Goal: Information Seeking & Learning: Compare options

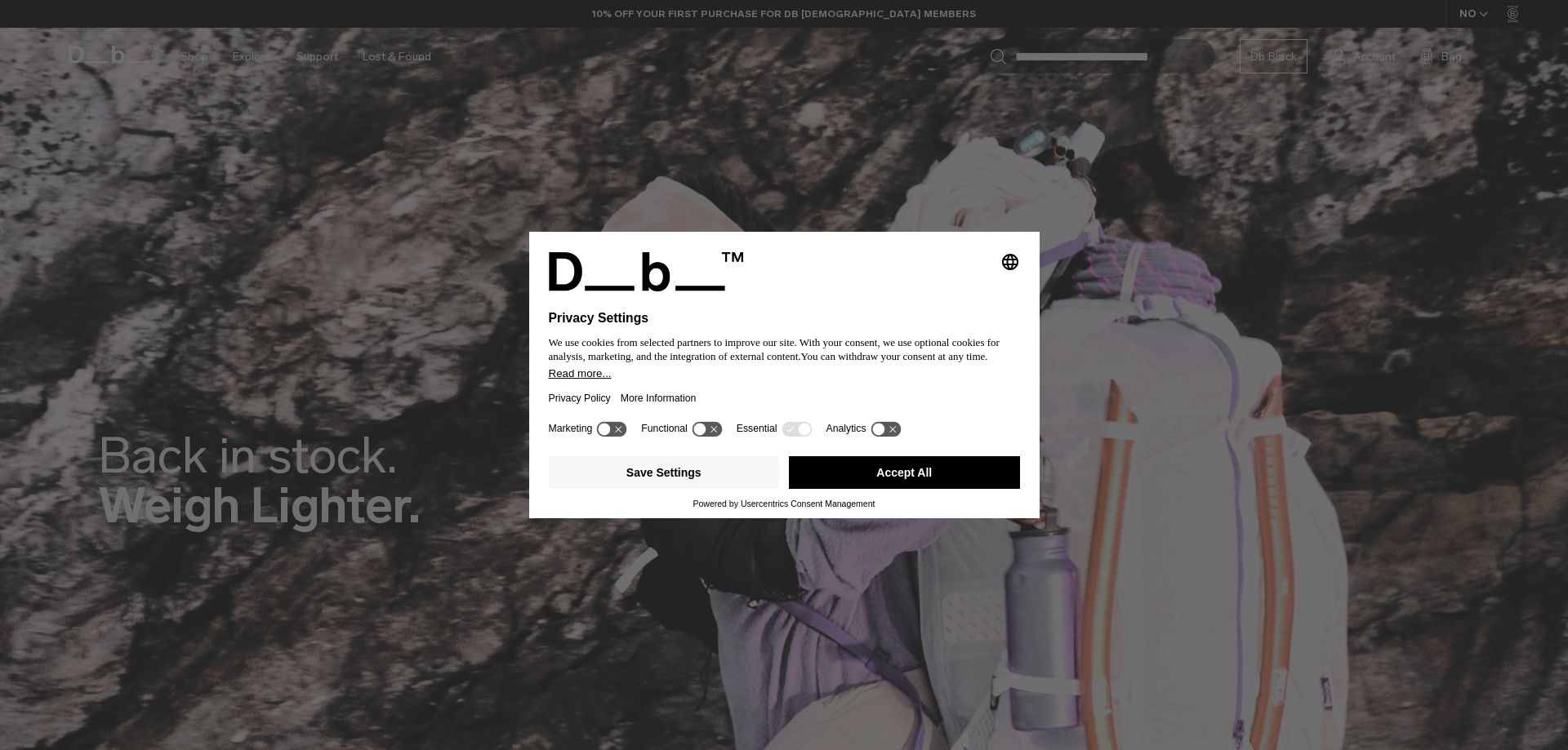
click at [992, 474] on button "Accept All" at bounding box center [904, 472] width 231 height 32
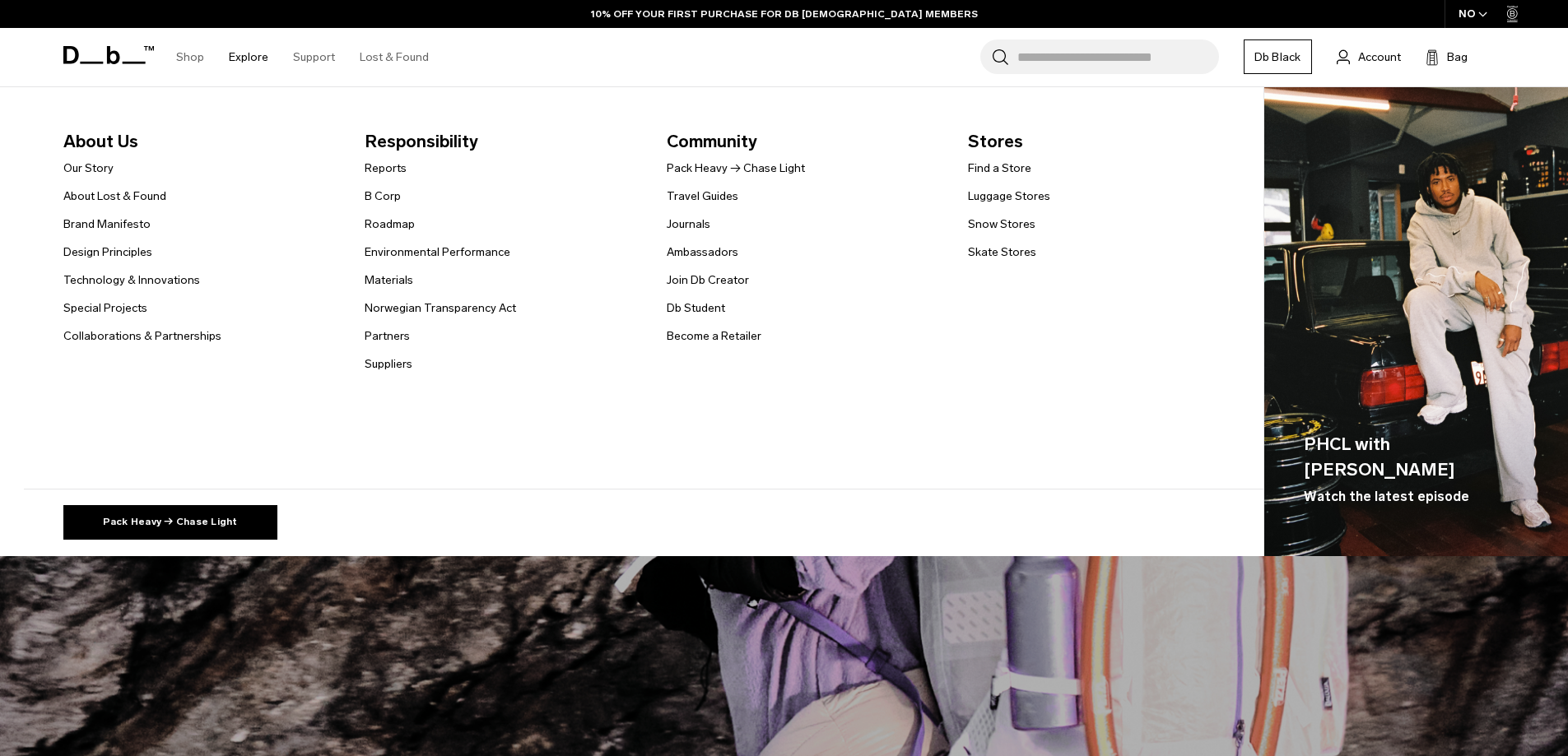
click at [239, 54] on link "Explore" at bounding box center [249, 56] width 40 height 58
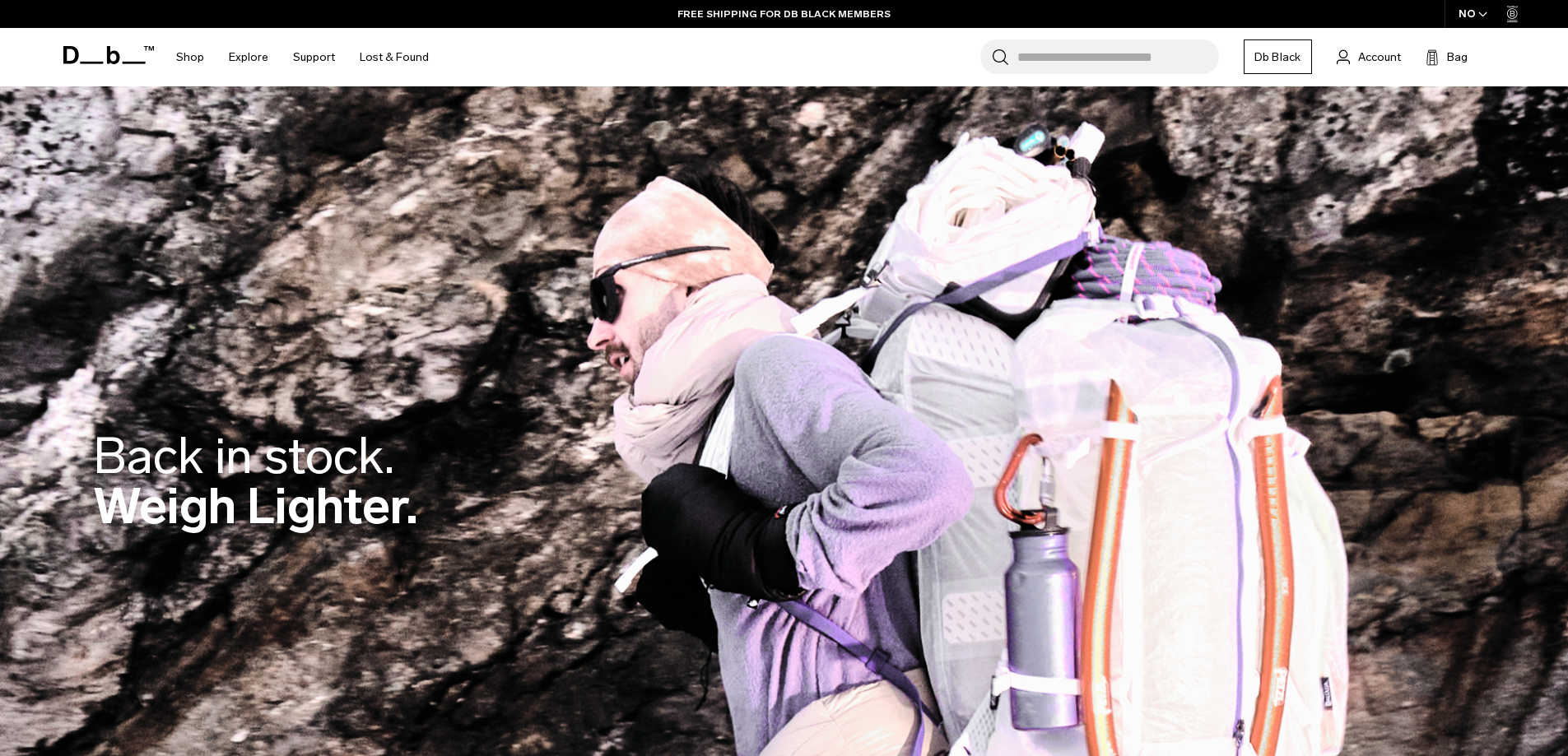
click at [1079, 66] on input "Search for Bags, Luggage..." at bounding box center [1118, 56] width 202 height 35
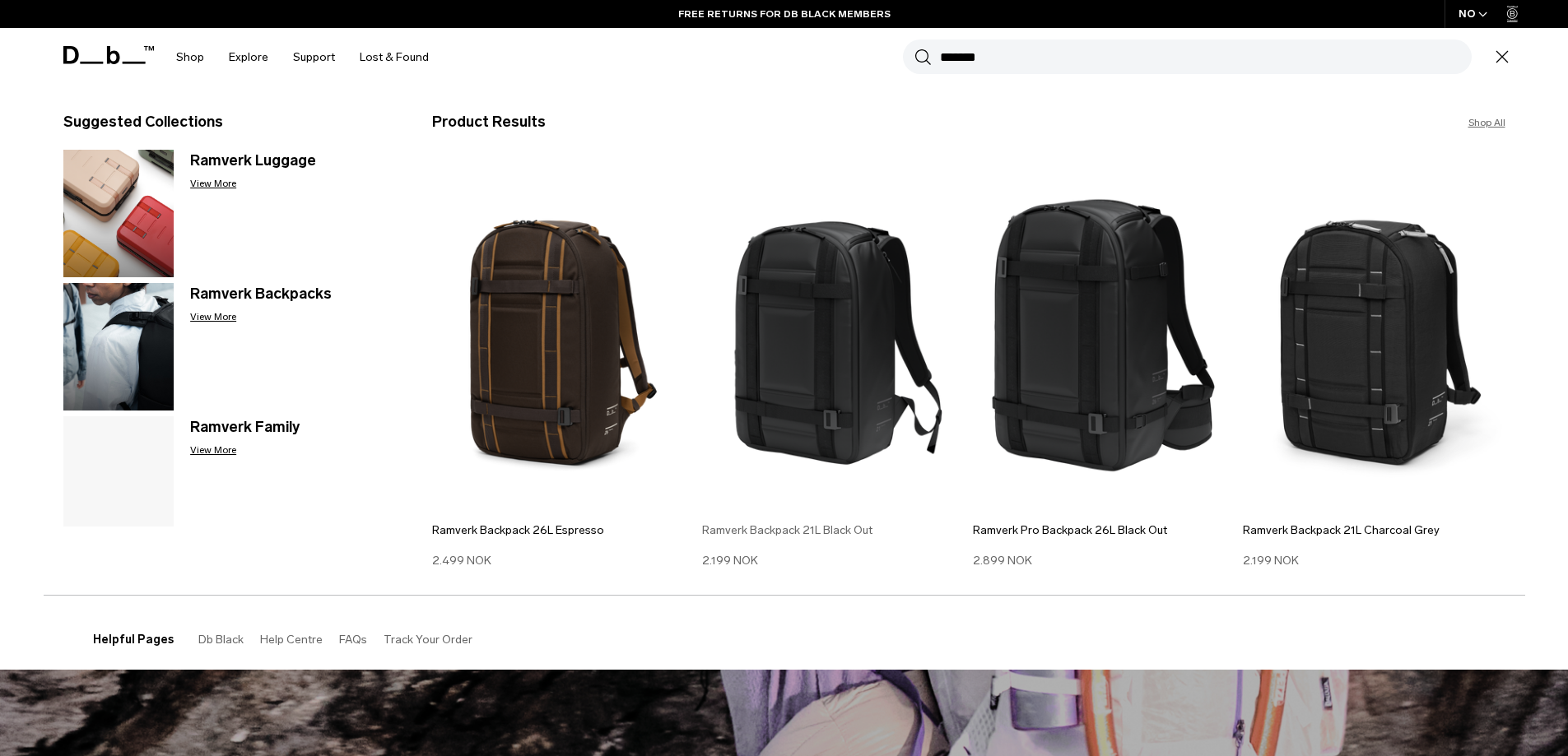
type input "*******"
click at [812, 373] on img at bounding box center [833, 335] width 263 height 353
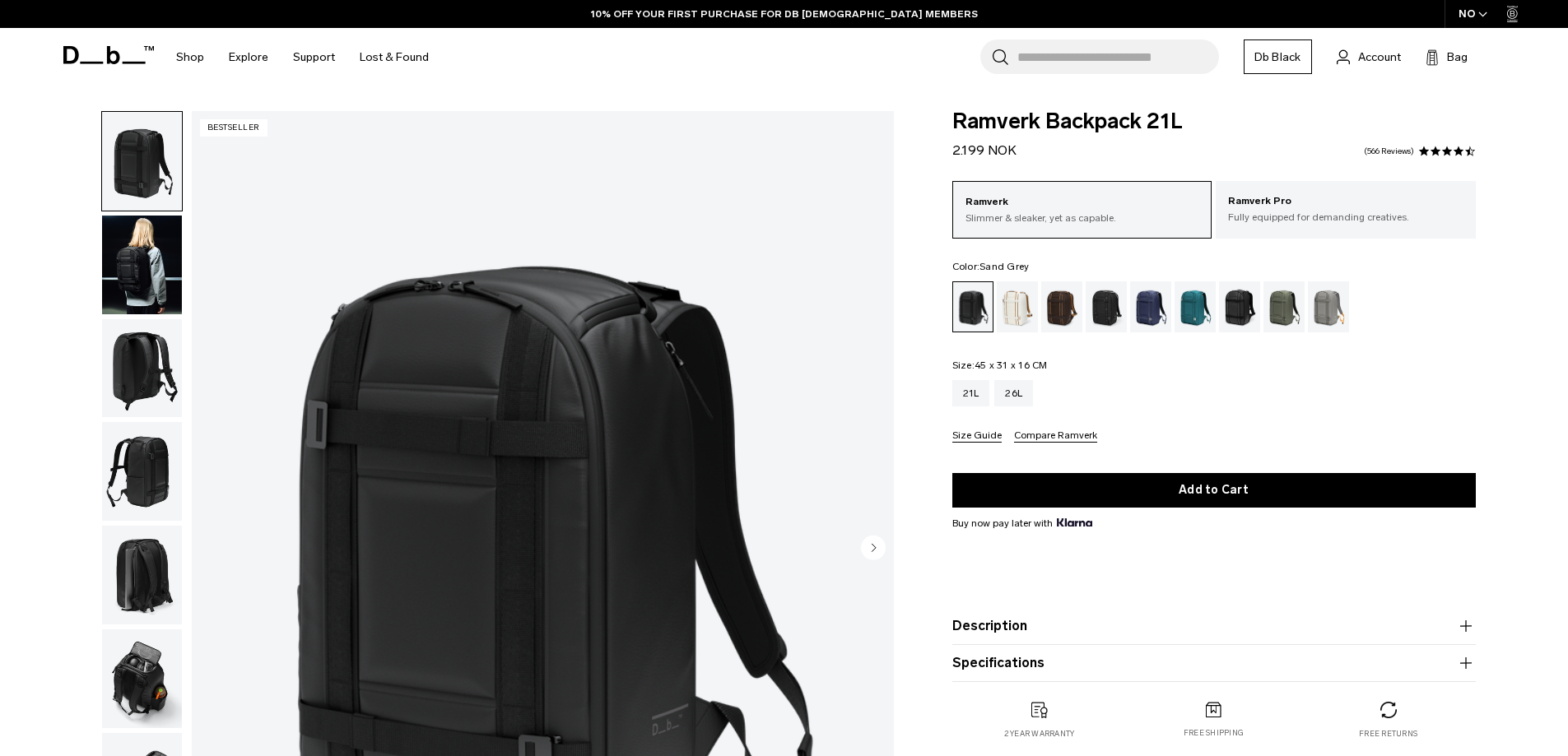
click at [1322, 314] on div "Sand Grey" at bounding box center [1329, 307] width 42 height 51
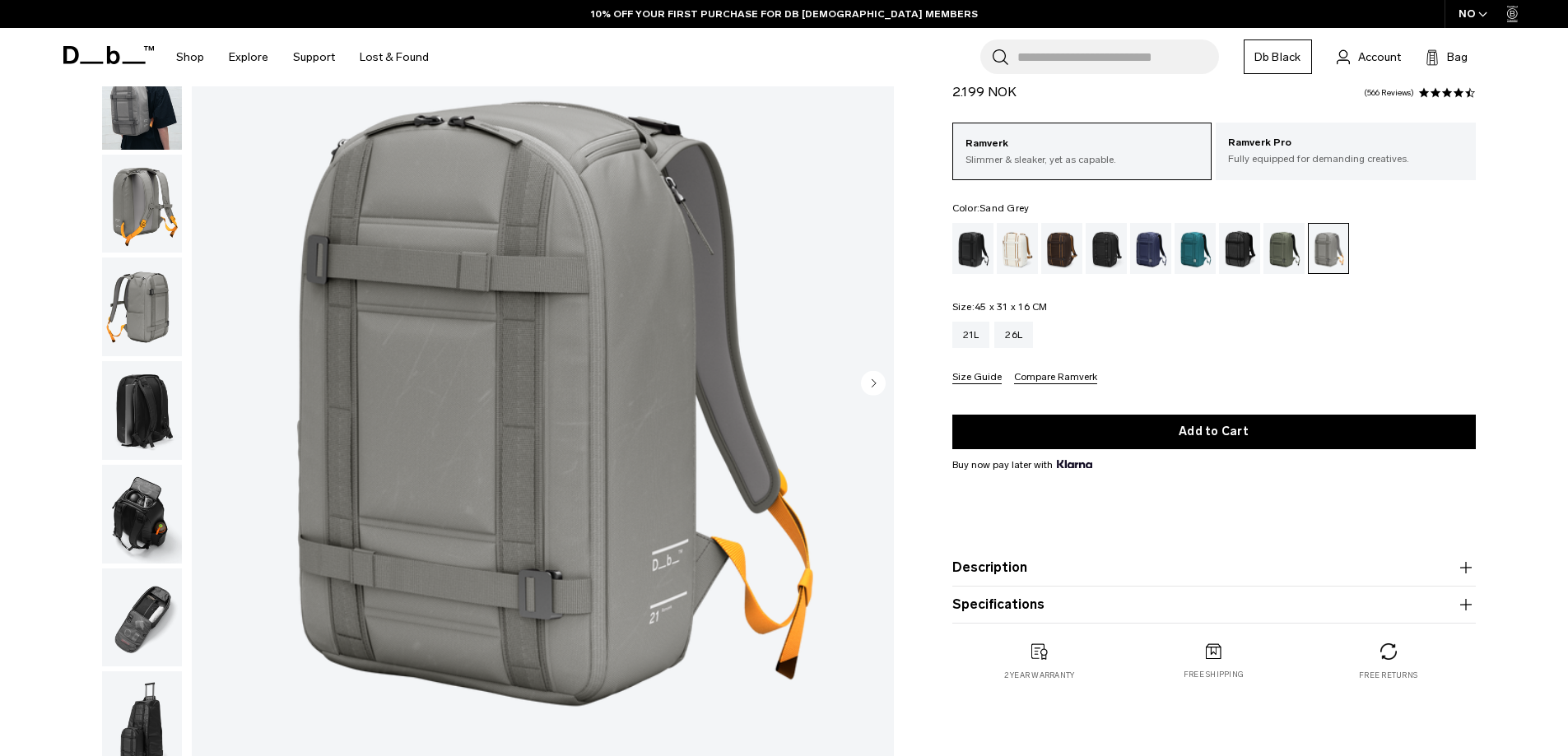
click at [151, 216] on img "button" at bounding box center [141, 205] width 80 height 99
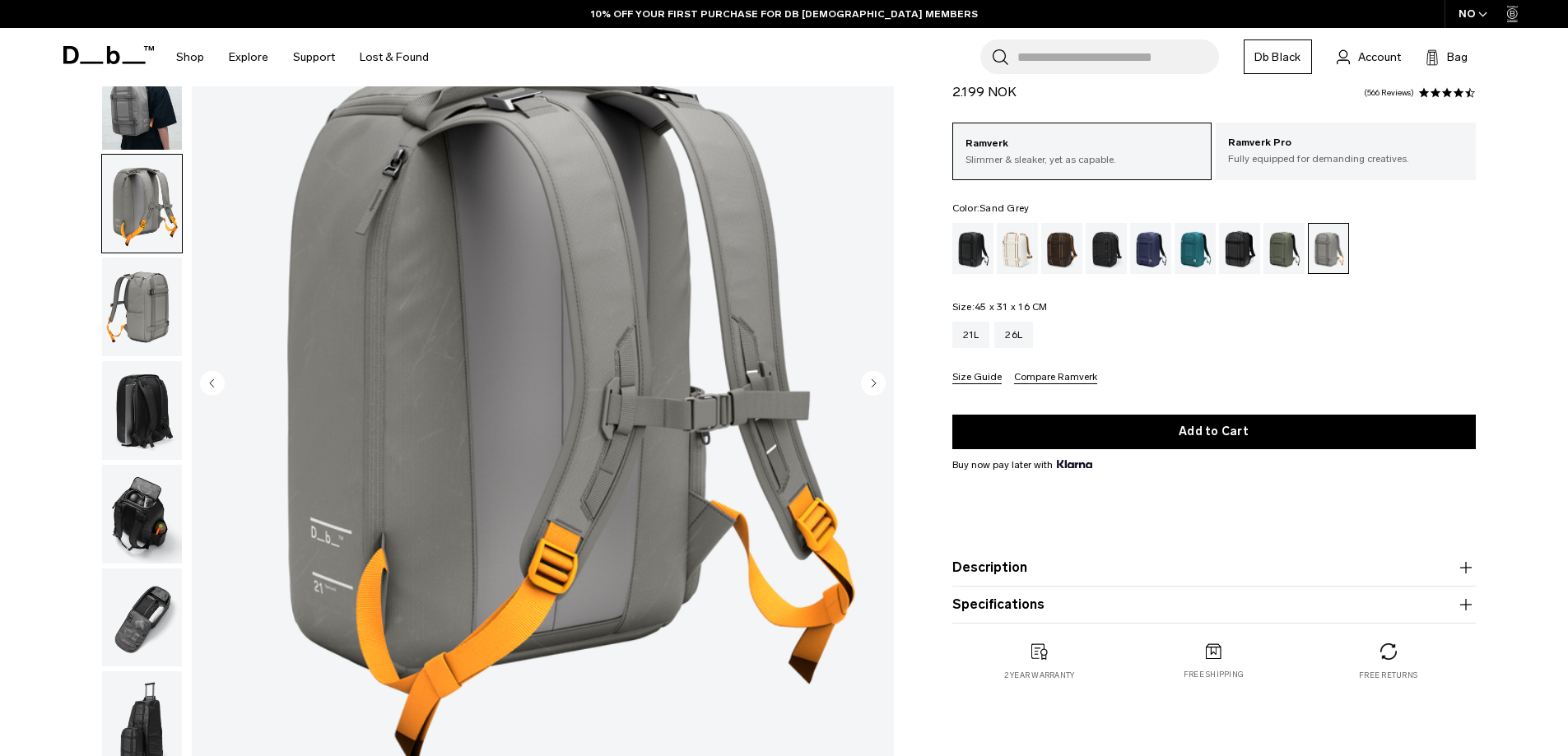
click at [142, 291] on img "button" at bounding box center [141, 307] width 80 height 99
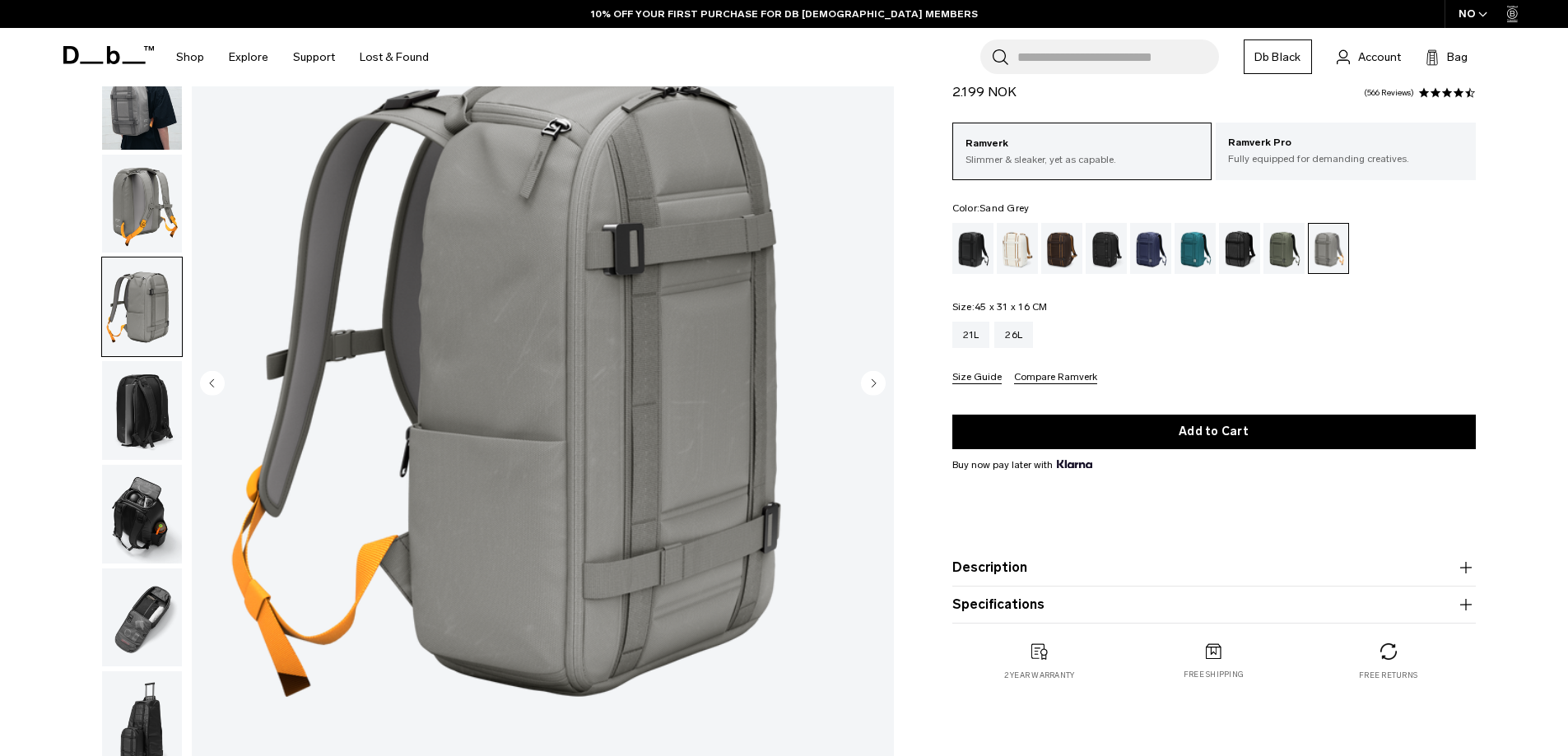
click at [149, 418] on img "button" at bounding box center [141, 411] width 80 height 99
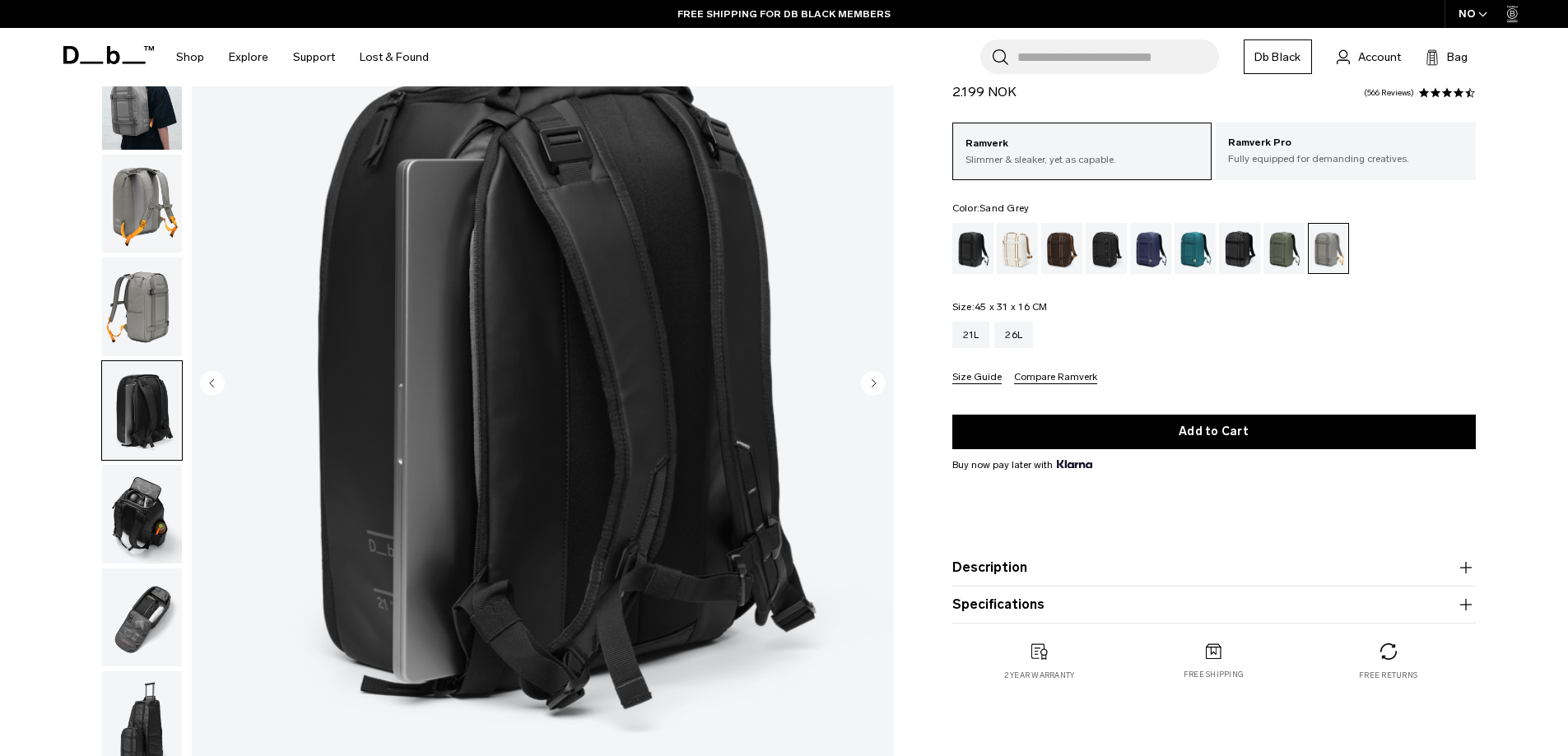
click at [154, 522] on img "button" at bounding box center [141, 514] width 80 height 99
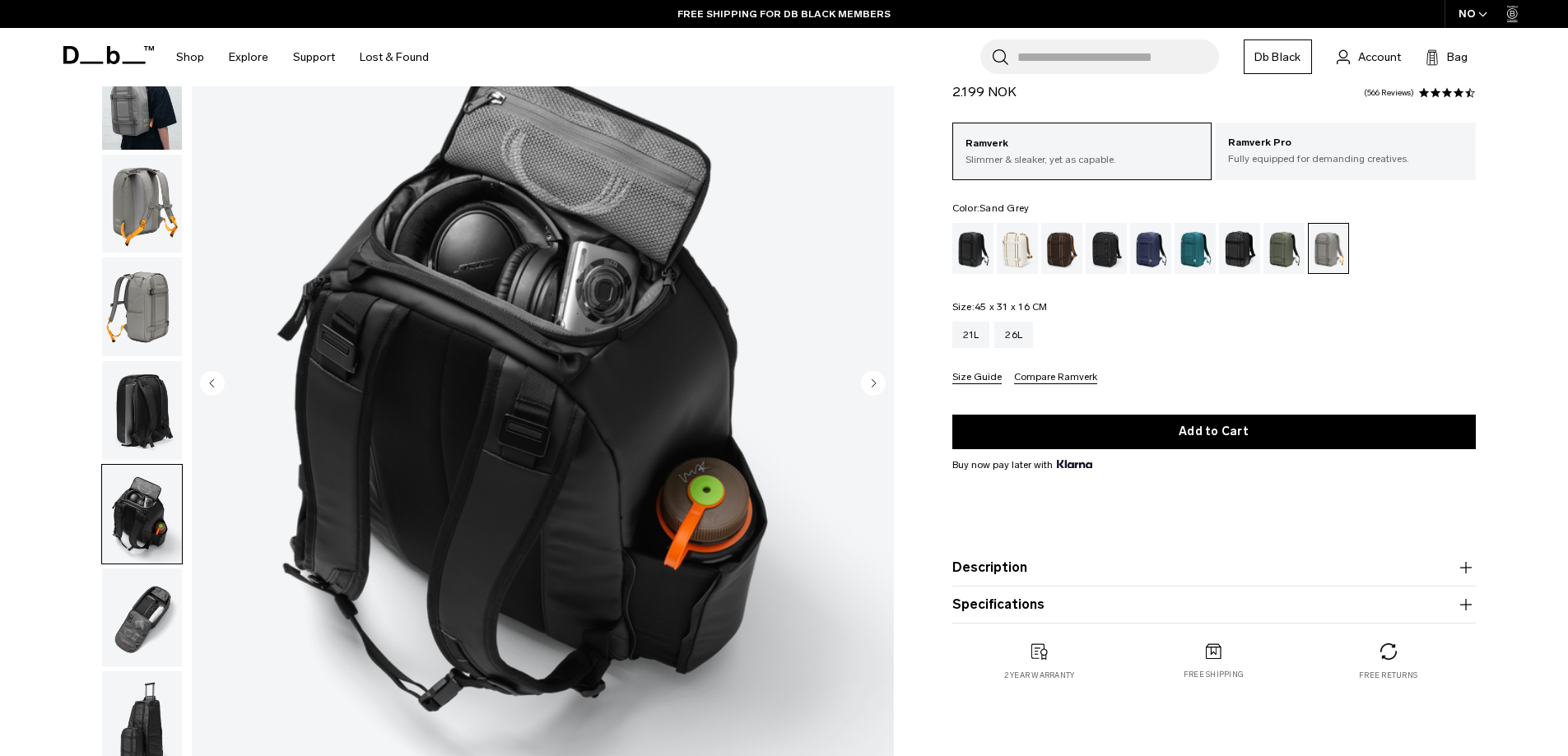
click at [144, 612] on img "button" at bounding box center [141, 618] width 80 height 99
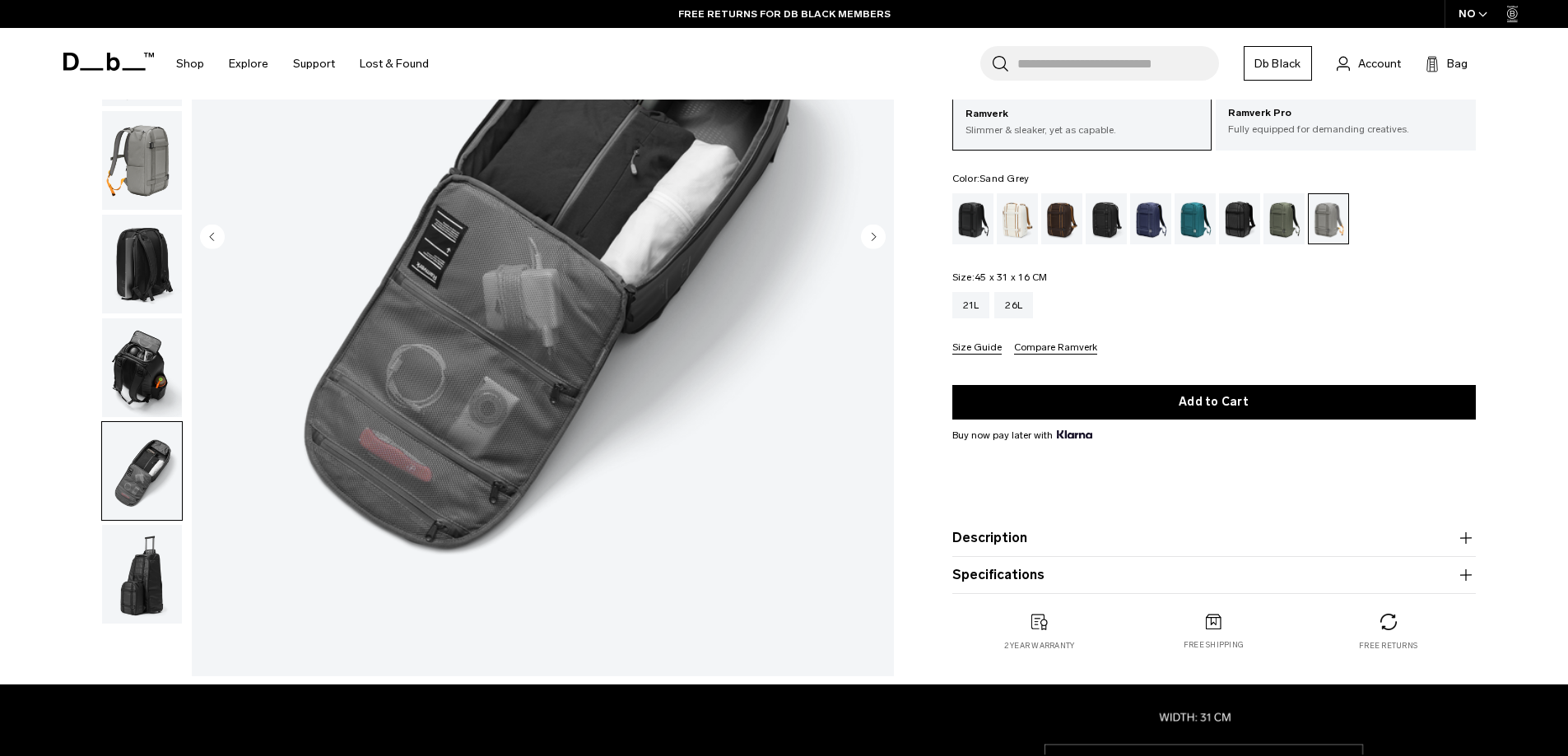
scroll to position [329, 0]
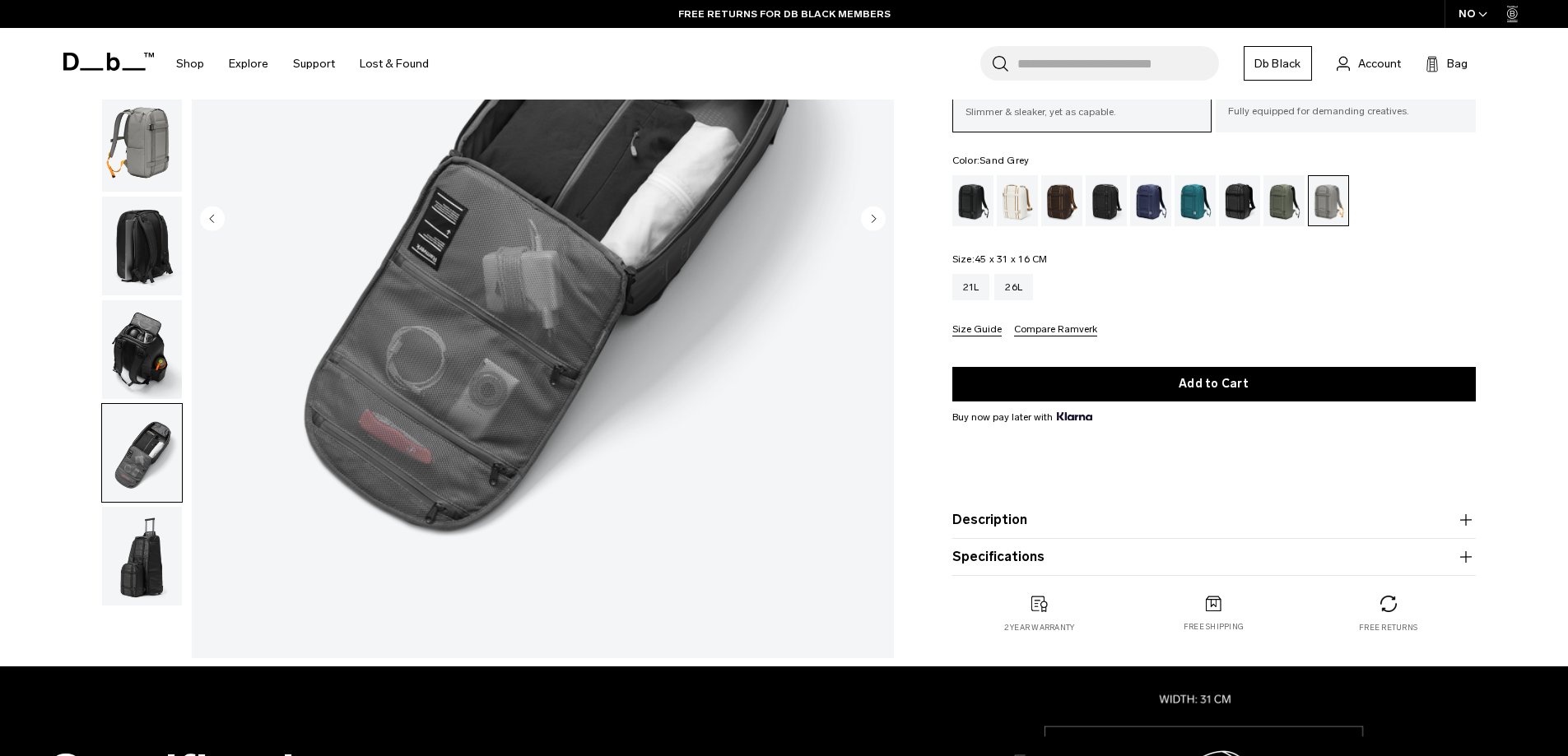
click at [137, 572] on img "button" at bounding box center [141, 556] width 80 height 99
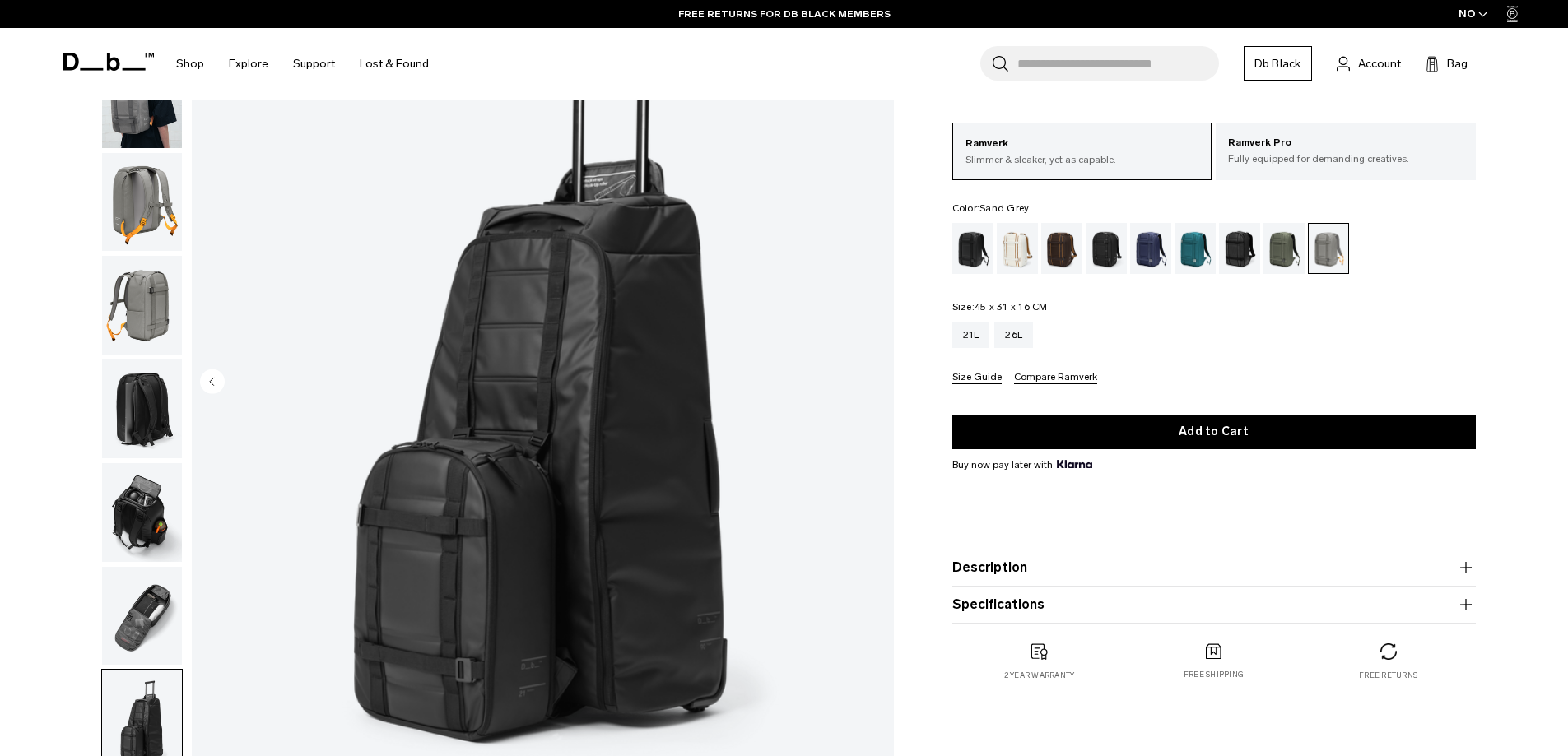
scroll to position [165, 0]
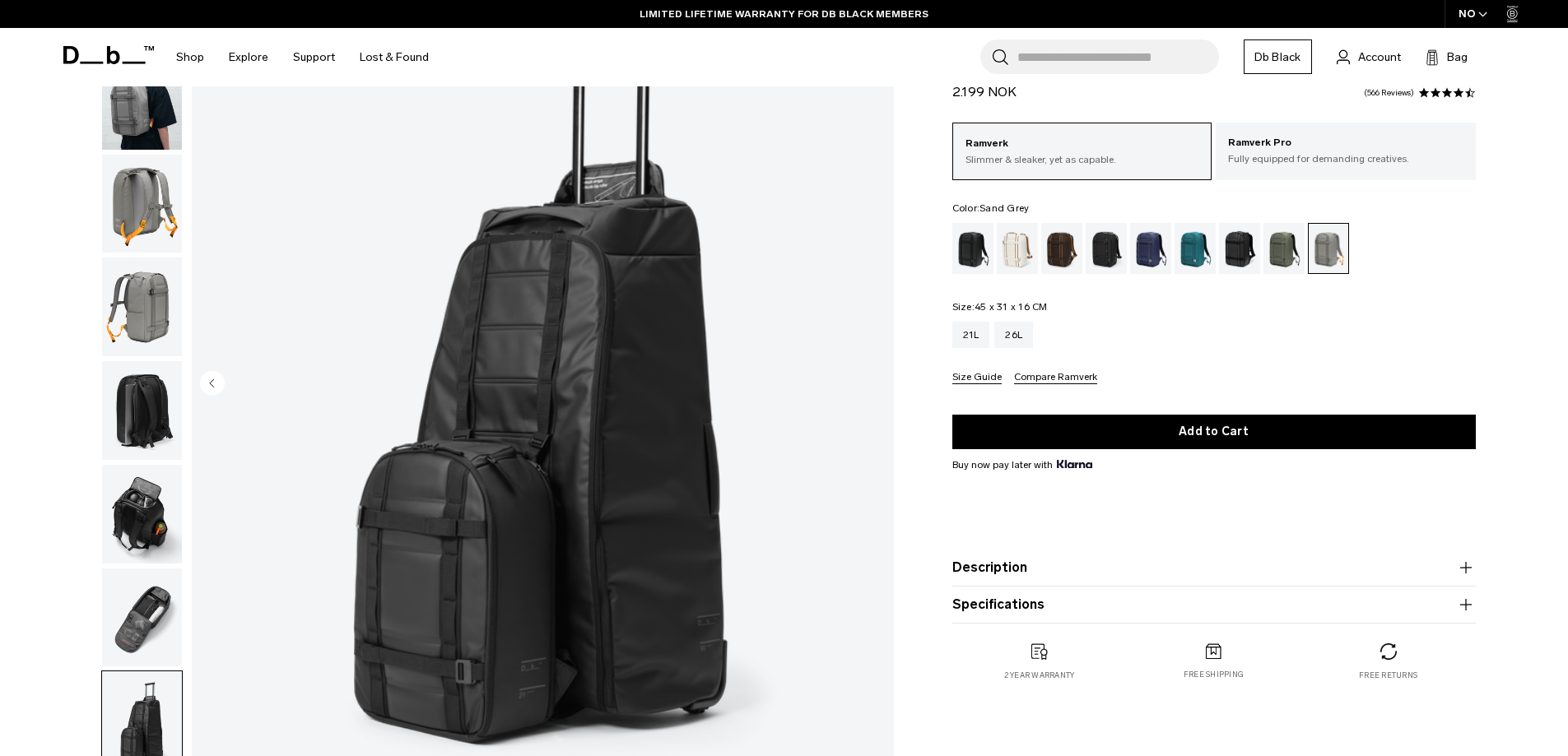
click at [151, 628] on img "button" at bounding box center [141, 618] width 80 height 99
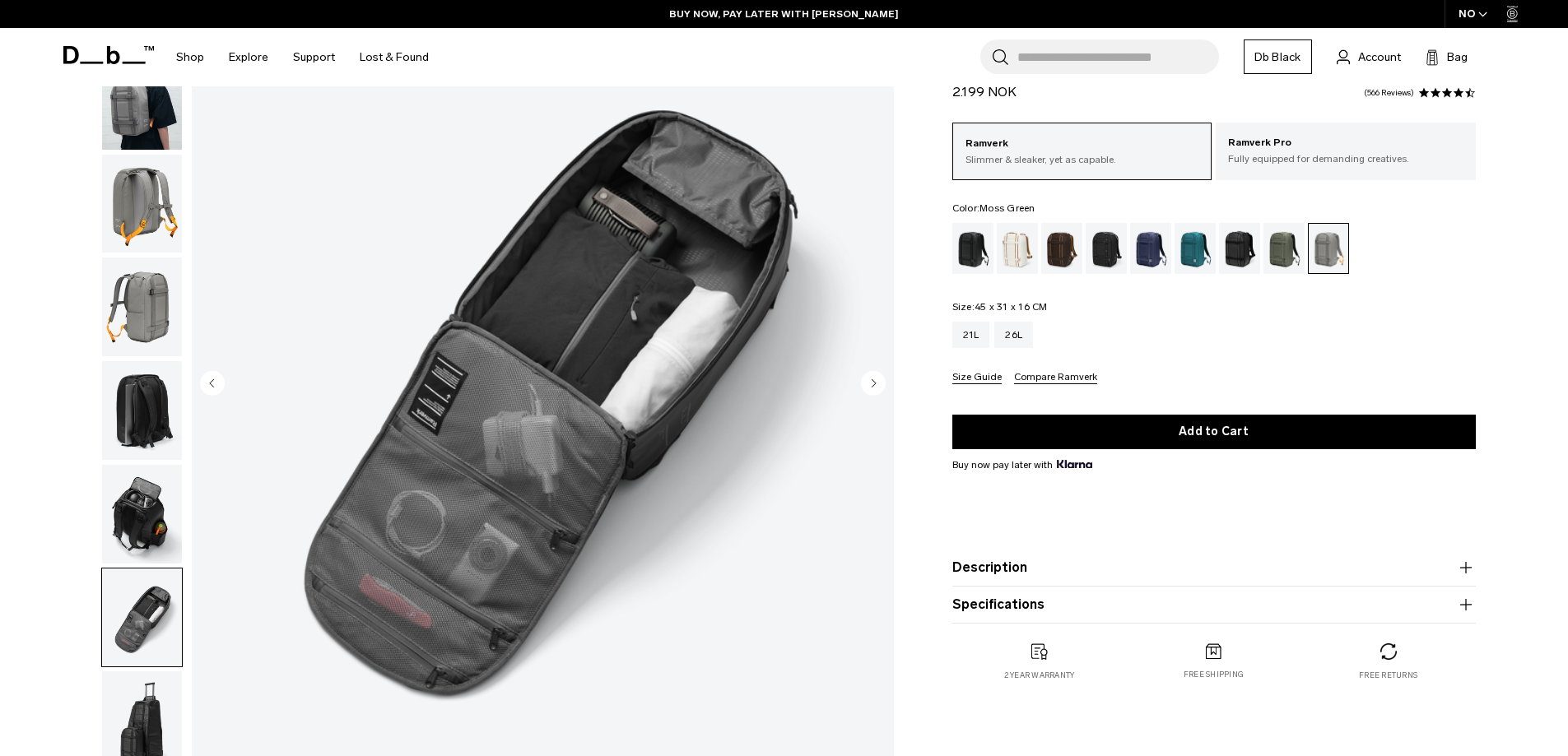
click at [1285, 254] on div "Moss Green" at bounding box center [1284, 249] width 42 height 51
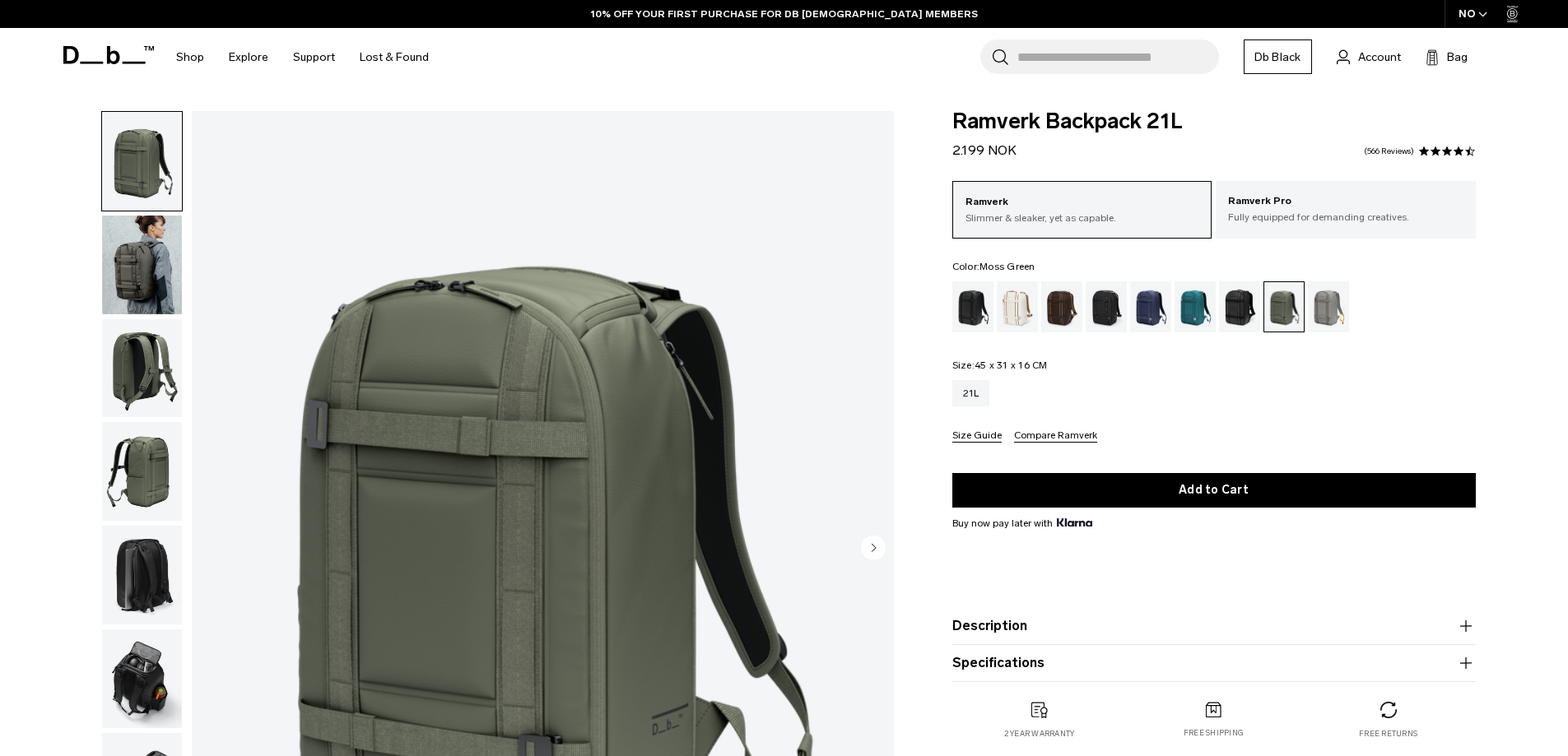
scroll to position [82, 0]
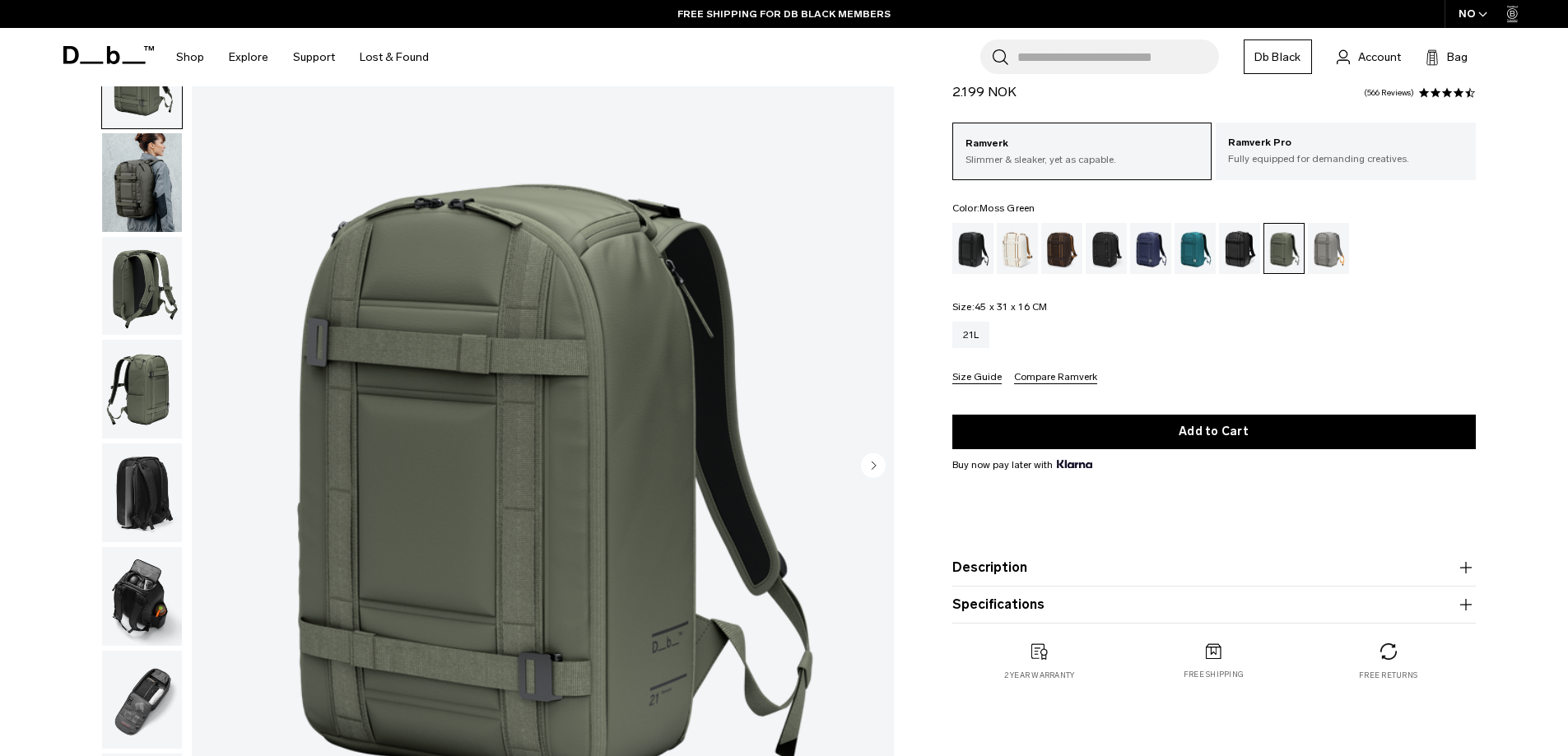
click at [864, 462] on circle "Next slide" at bounding box center [873, 464] width 25 height 25
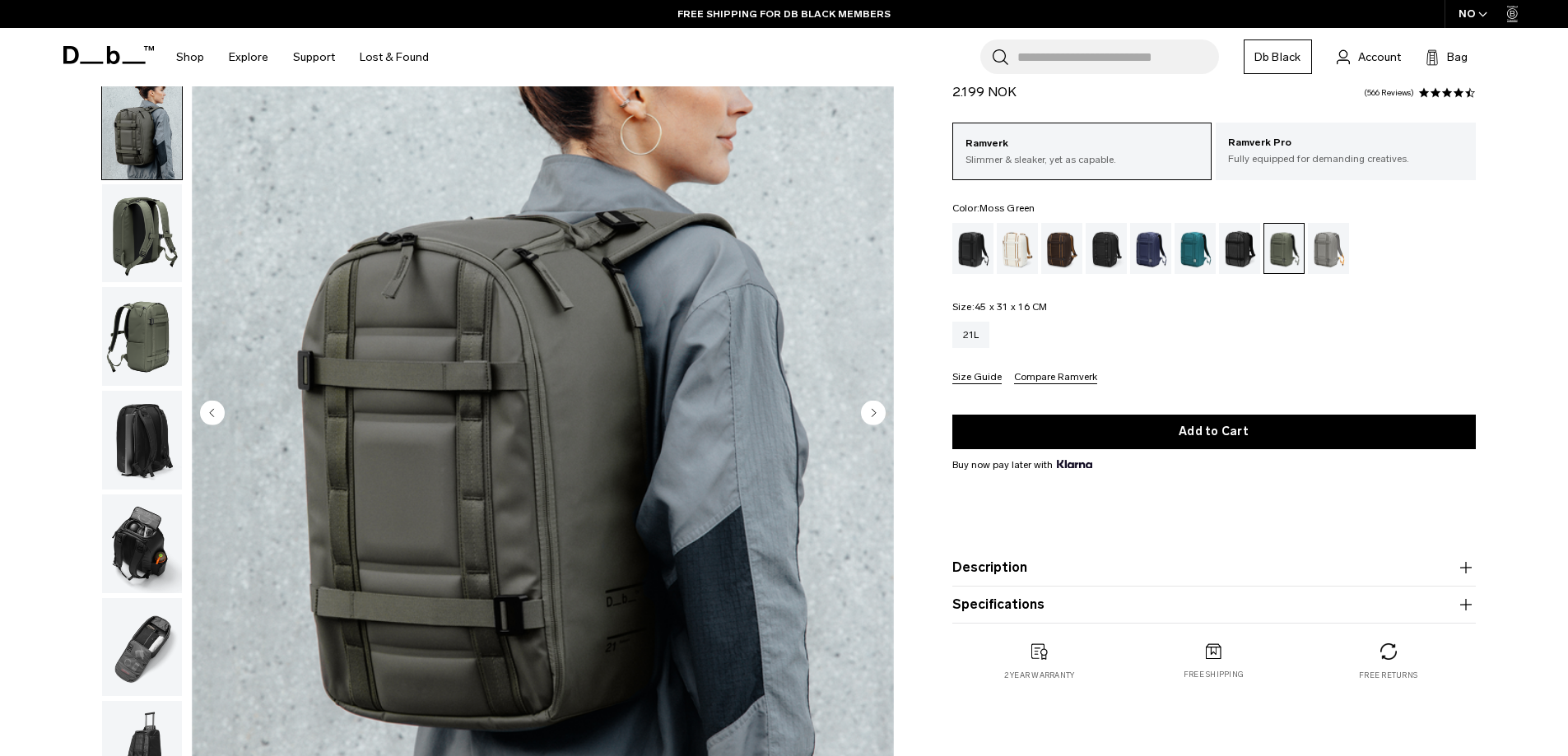
scroll to position [165, 0]
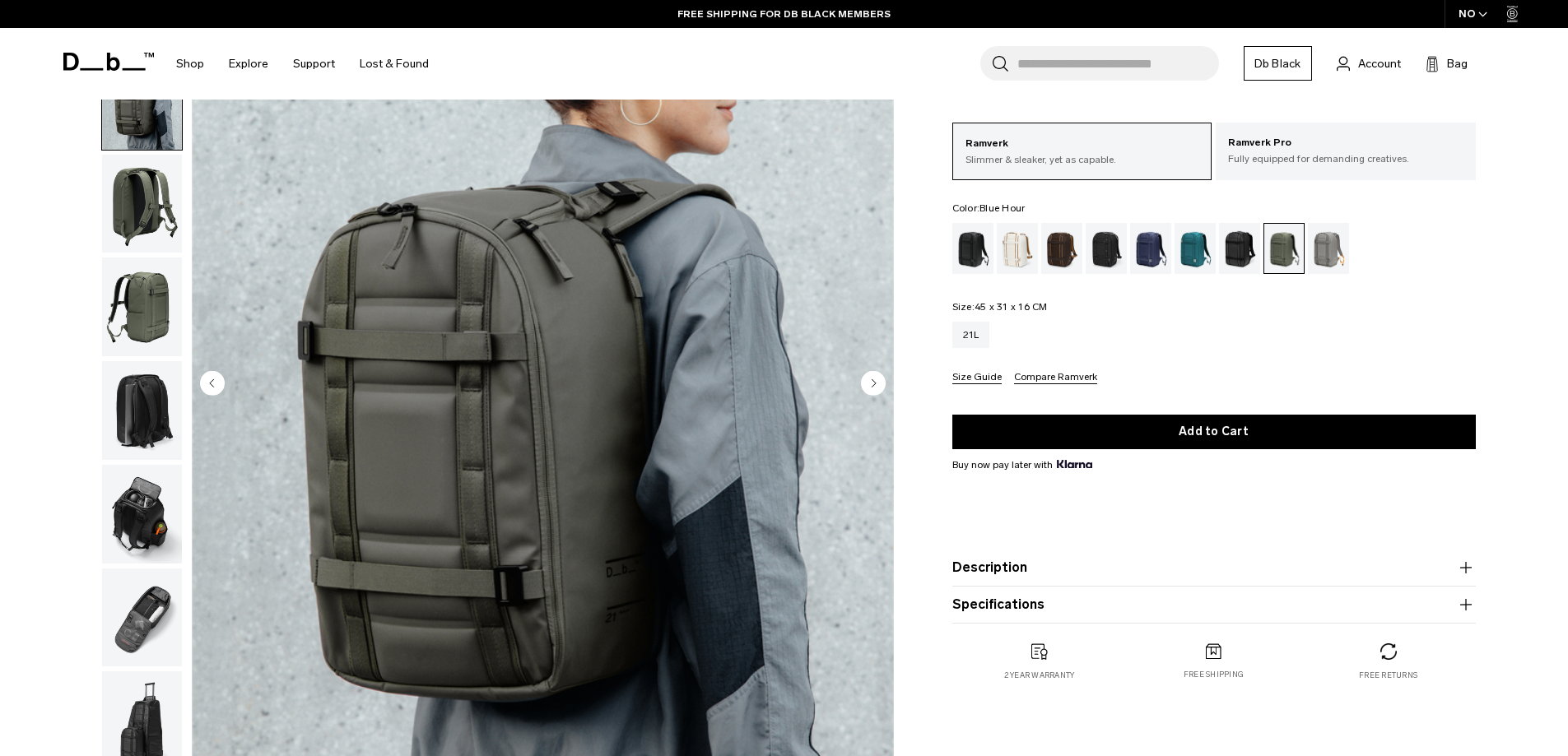
click at [1158, 259] on div "Blue Hour" at bounding box center [1151, 249] width 42 height 51
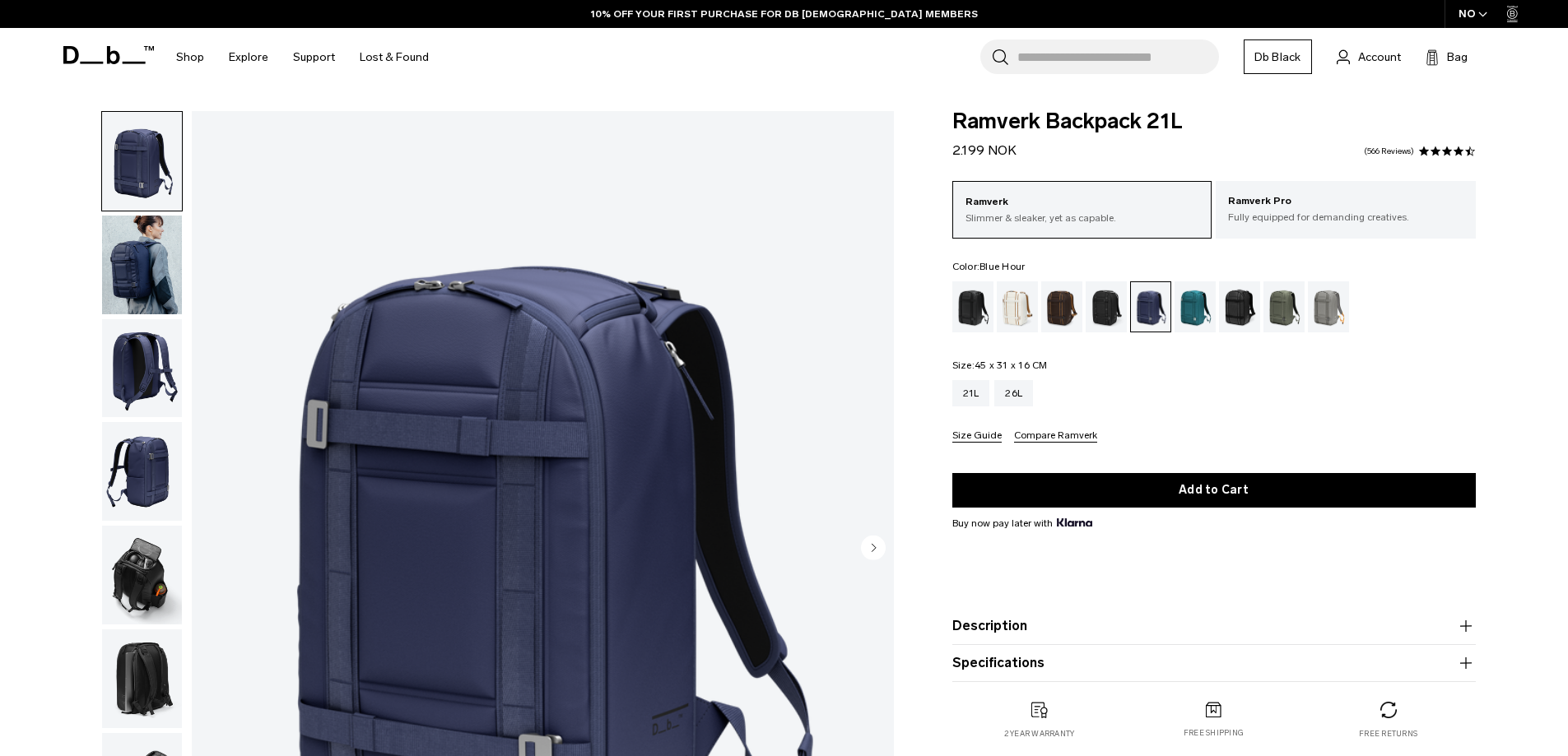
click at [879, 544] on circle "Next slide" at bounding box center [873, 546] width 25 height 25
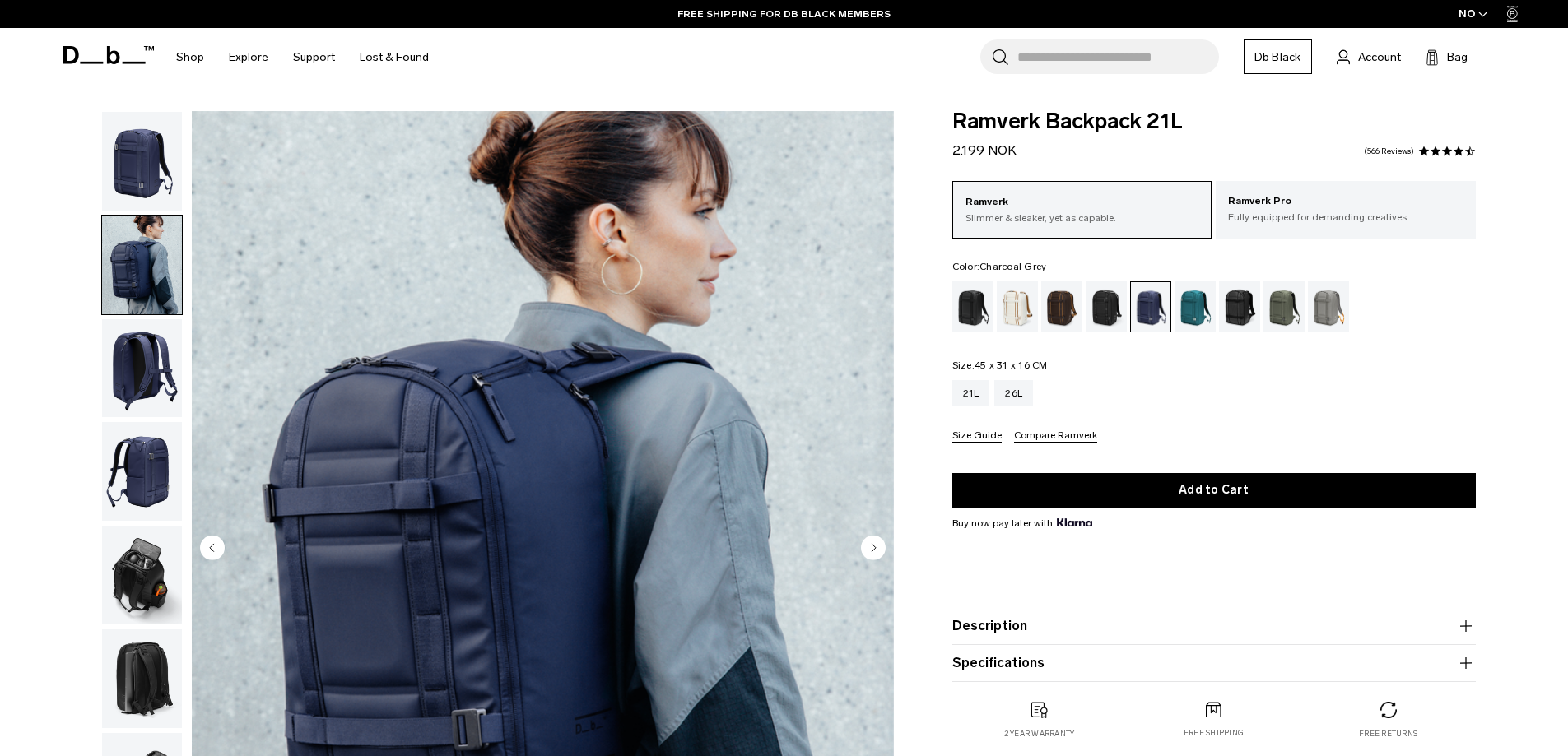
click at [1111, 308] on div "Charcoal Grey" at bounding box center [1106, 307] width 42 height 51
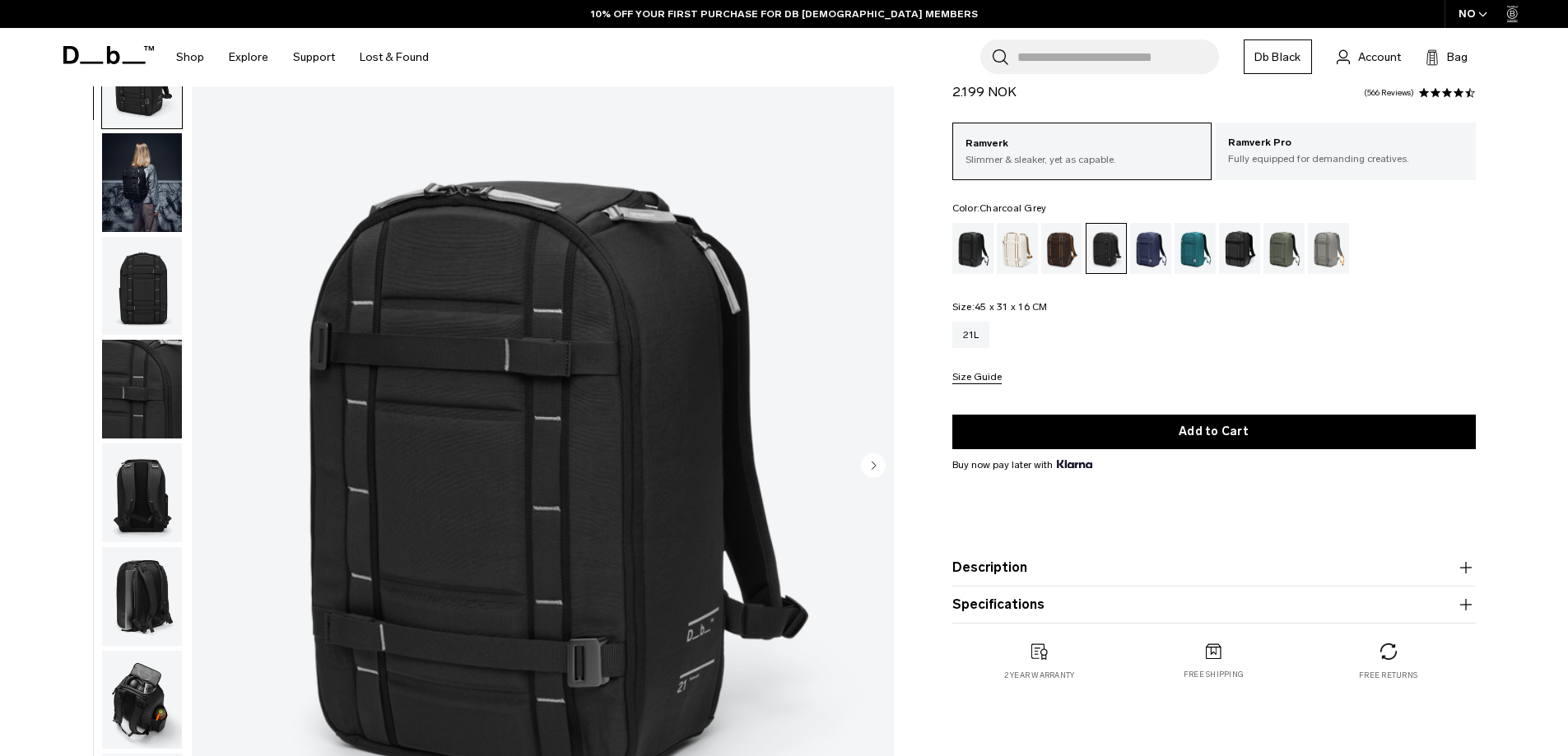
click at [878, 460] on circle "Next slide" at bounding box center [873, 464] width 25 height 25
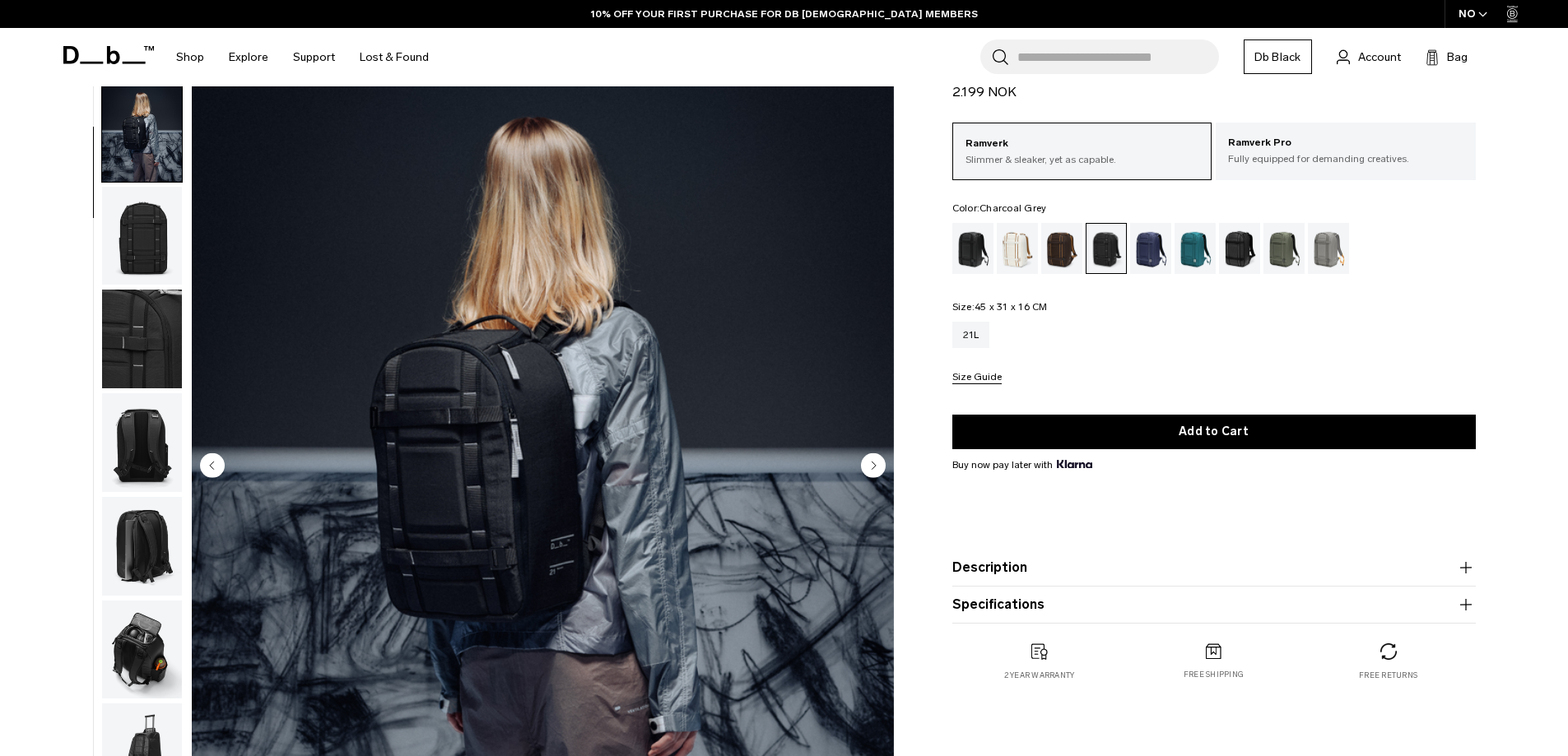
scroll to position [51, 0]
click at [878, 470] on circle "Next slide" at bounding box center [873, 464] width 25 height 25
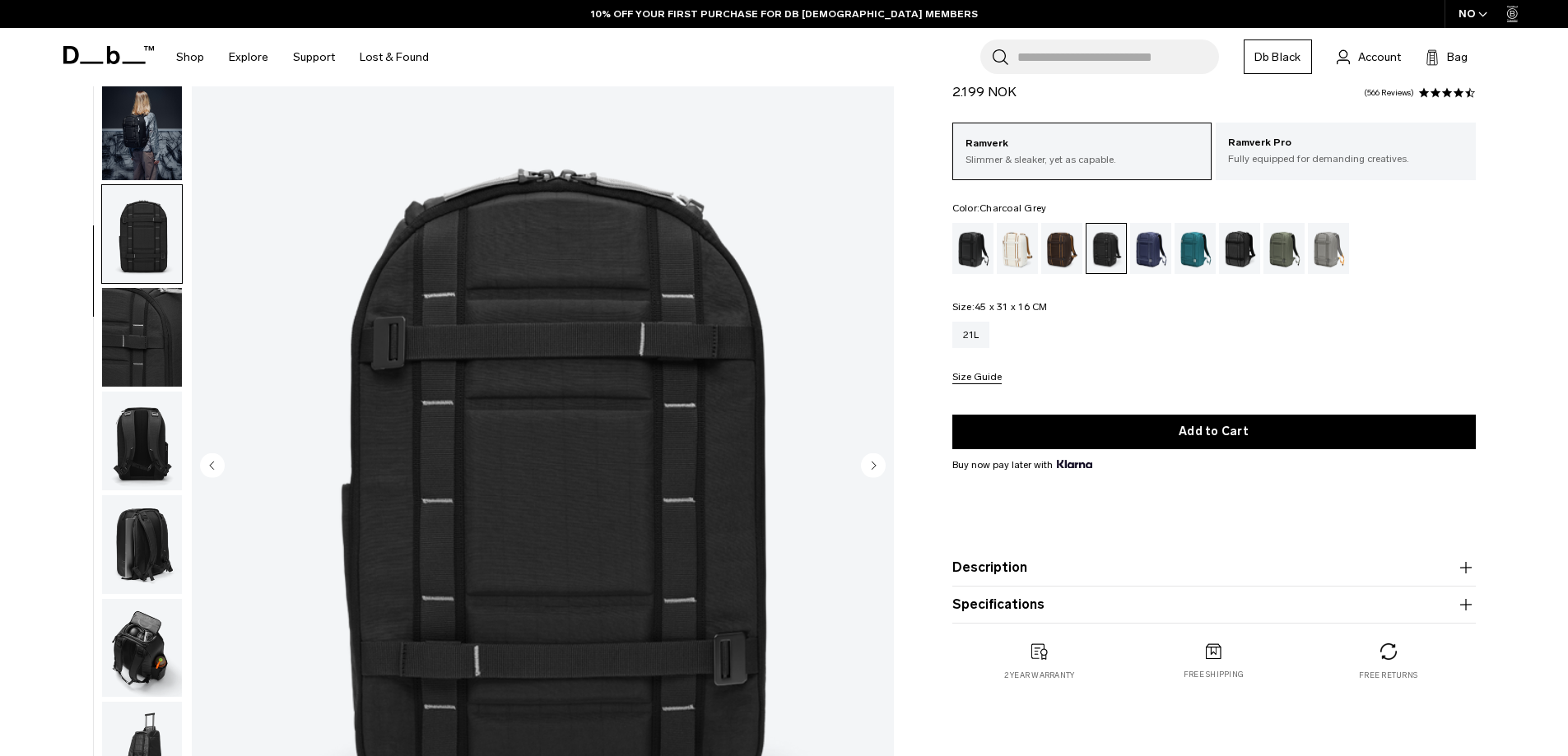
click at [878, 470] on circle "Next slide" at bounding box center [873, 464] width 25 height 25
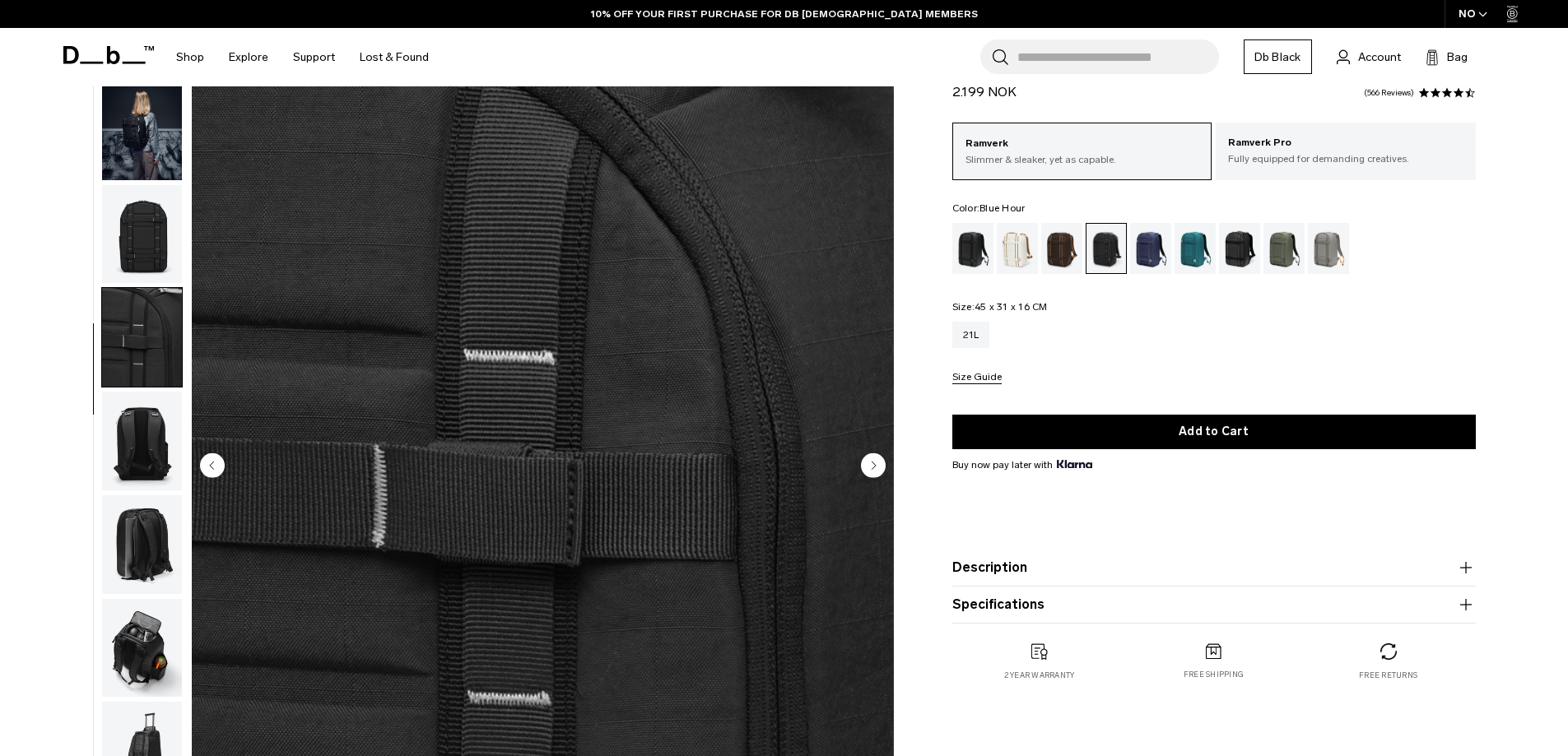
click at [1163, 247] on div "Blue Hour" at bounding box center [1151, 249] width 42 height 51
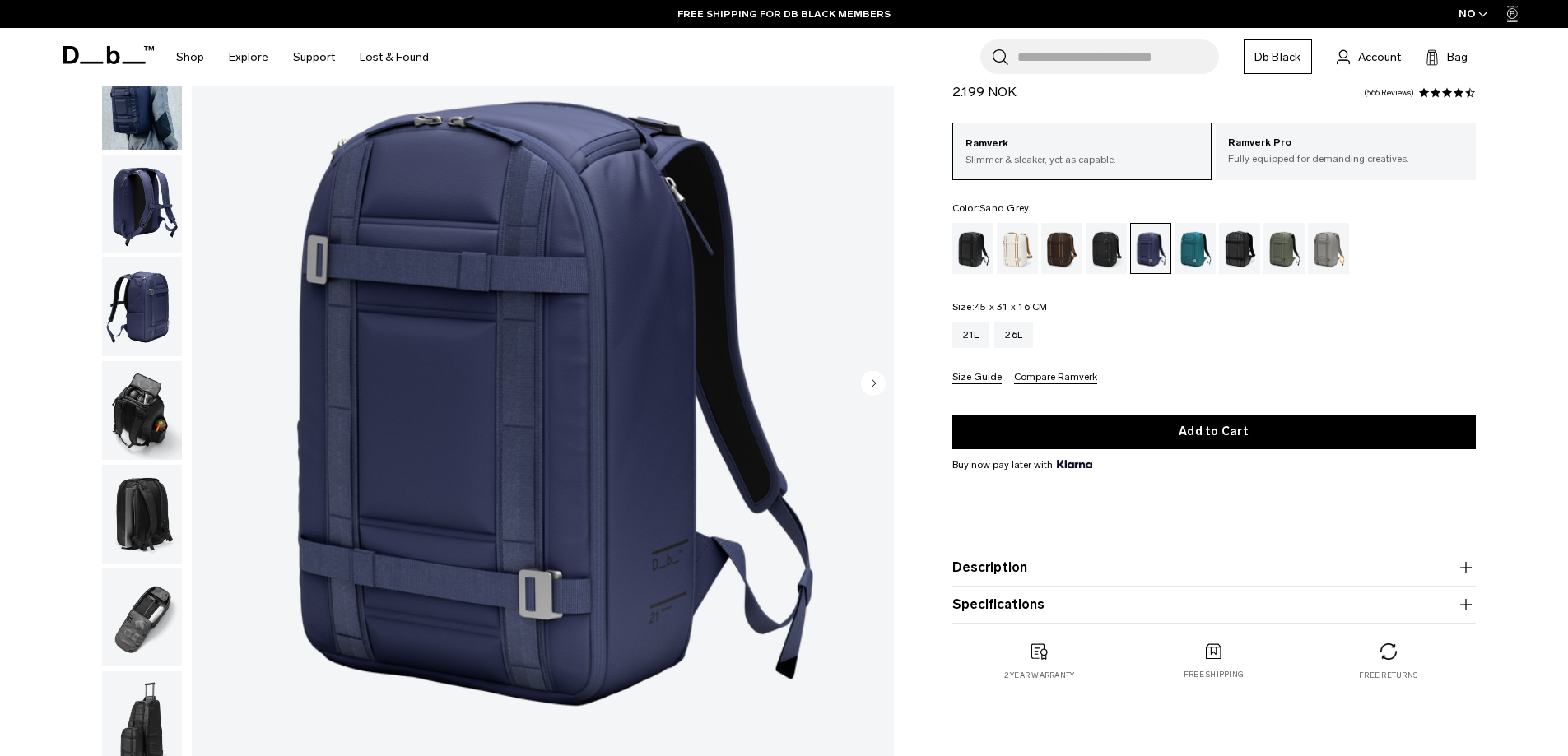
click at [1334, 255] on div "Sand Grey" at bounding box center [1329, 249] width 42 height 51
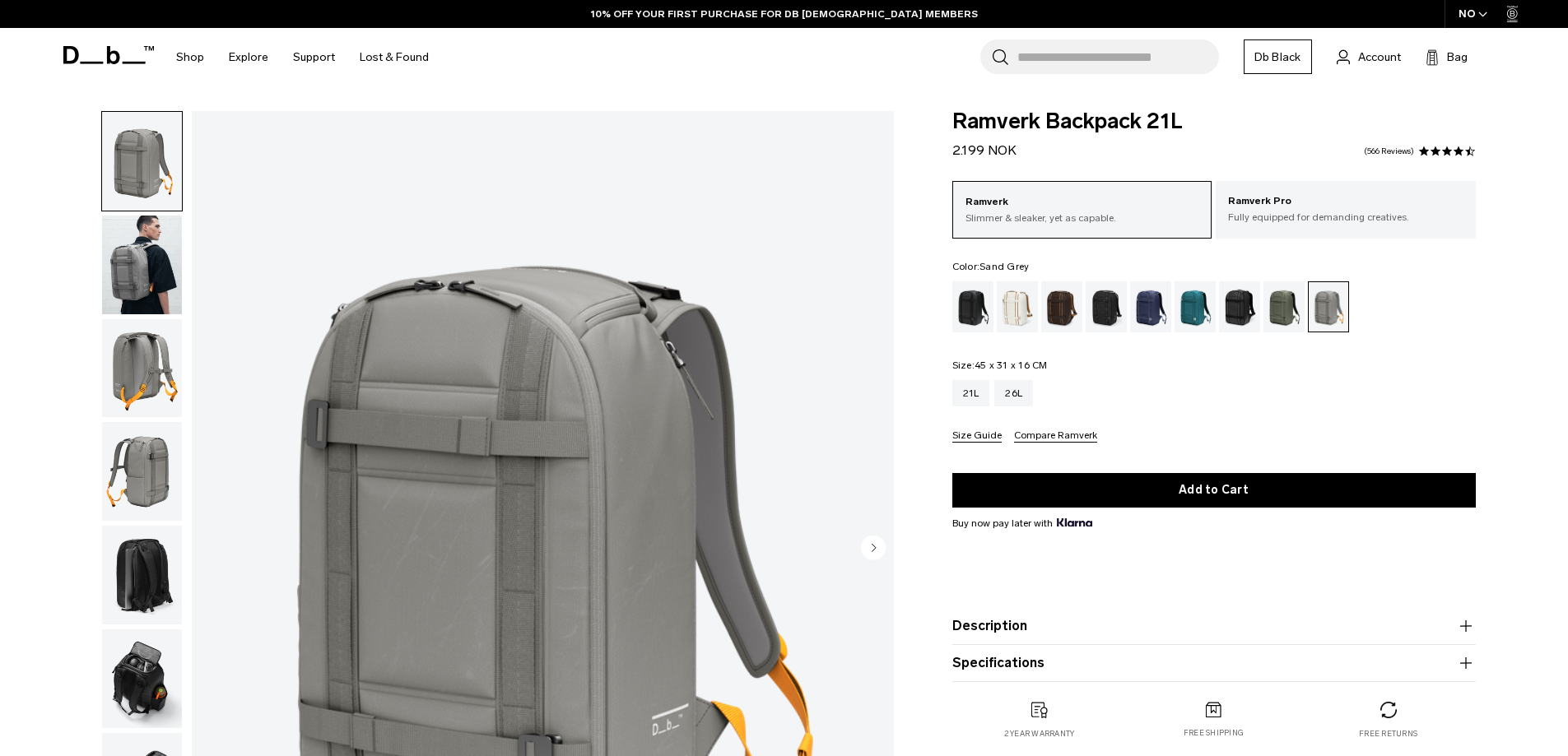
click at [133, 273] on img "button" at bounding box center [141, 265] width 80 height 99
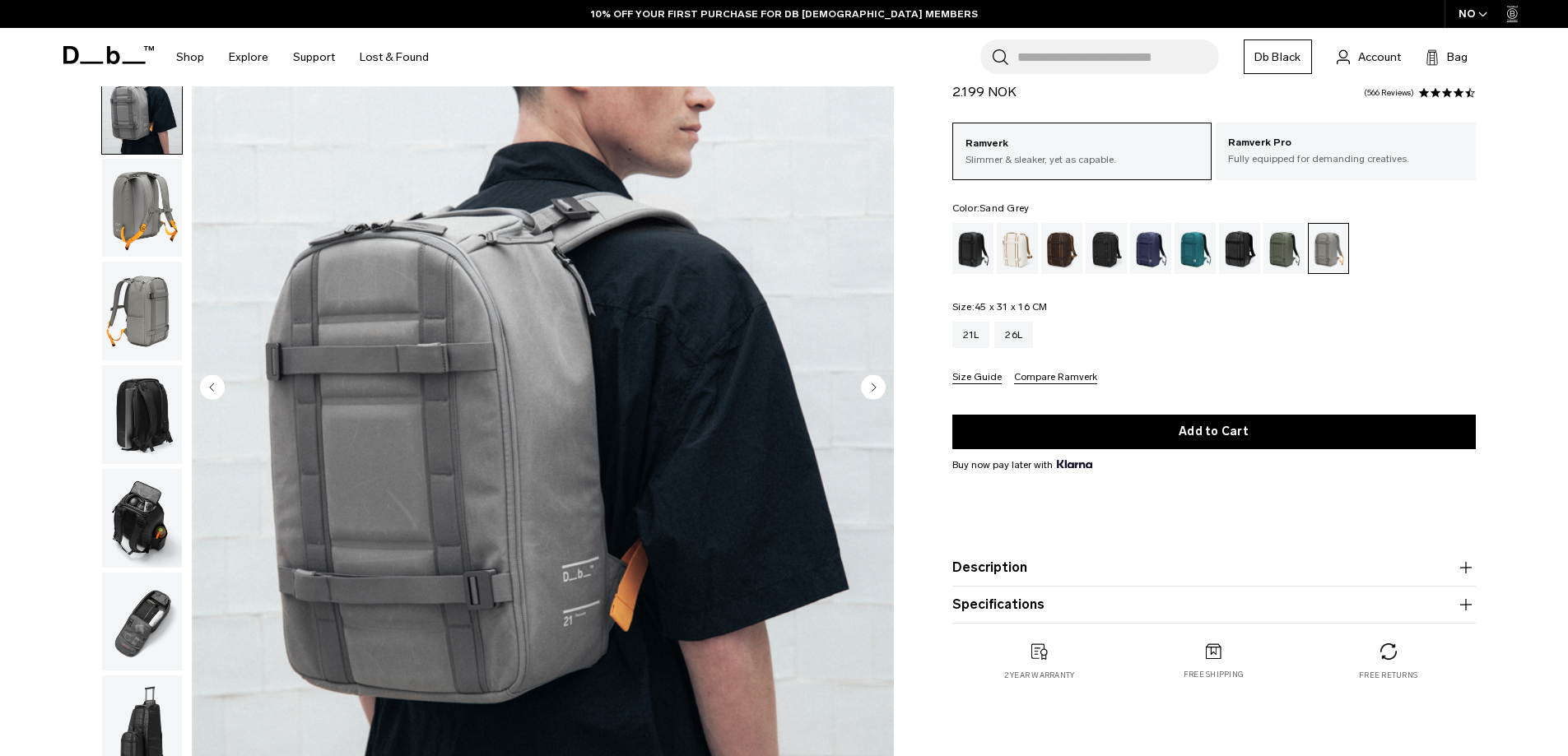
scroll to position [165, 0]
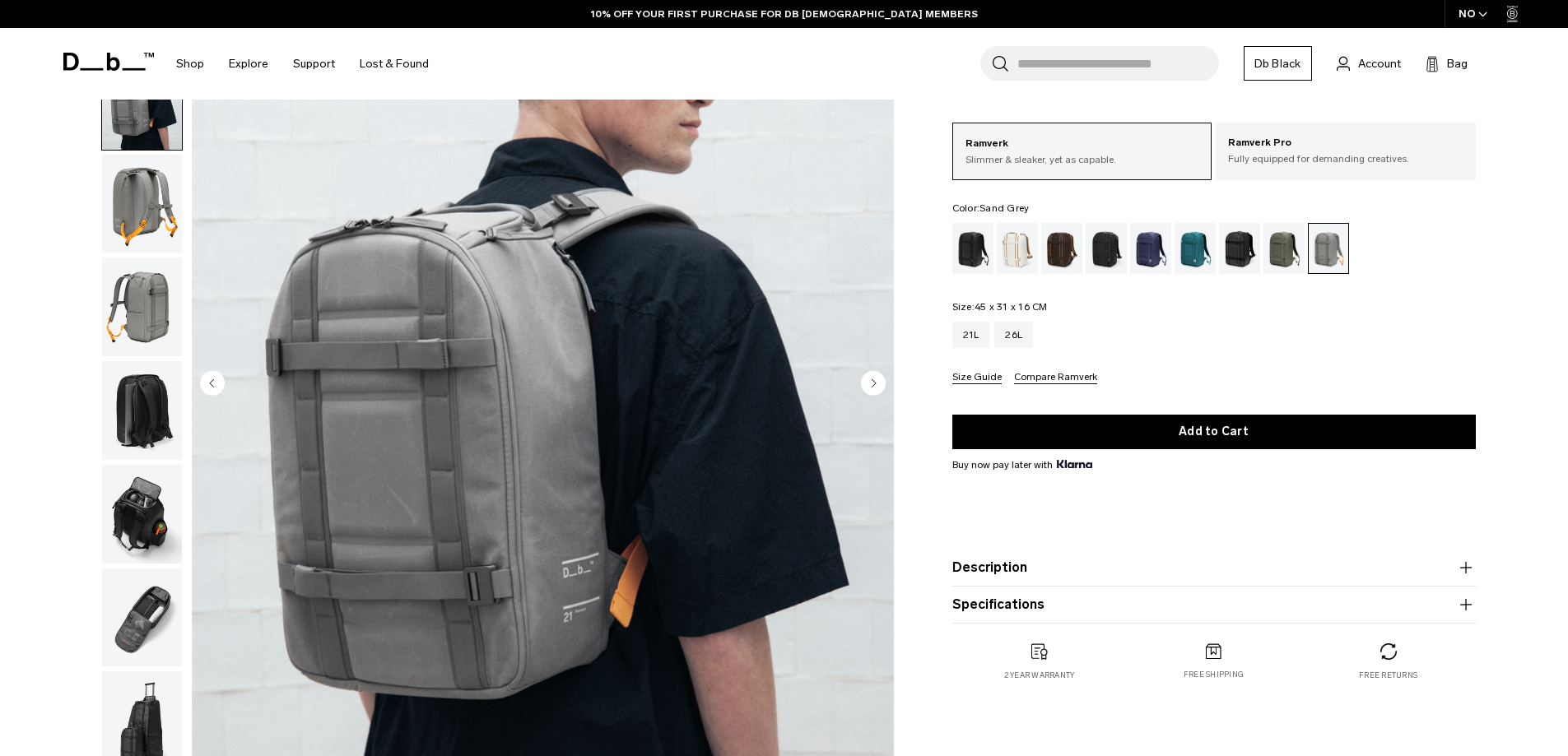
click at [129, 321] on img "button" at bounding box center [141, 307] width 80 height 99
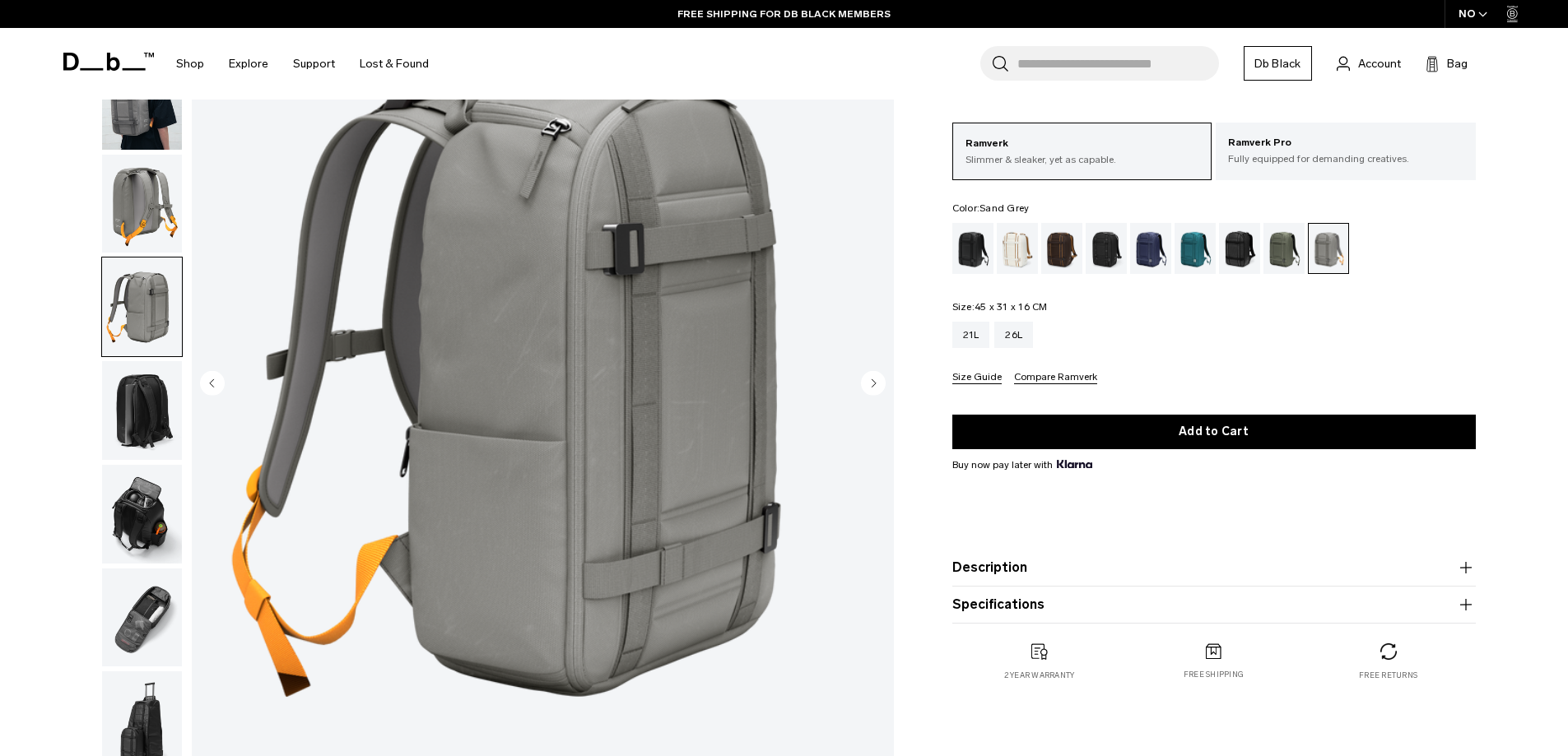
click at [149, 420] on img "button" at bounding box center [141, 411] width 80 height 99
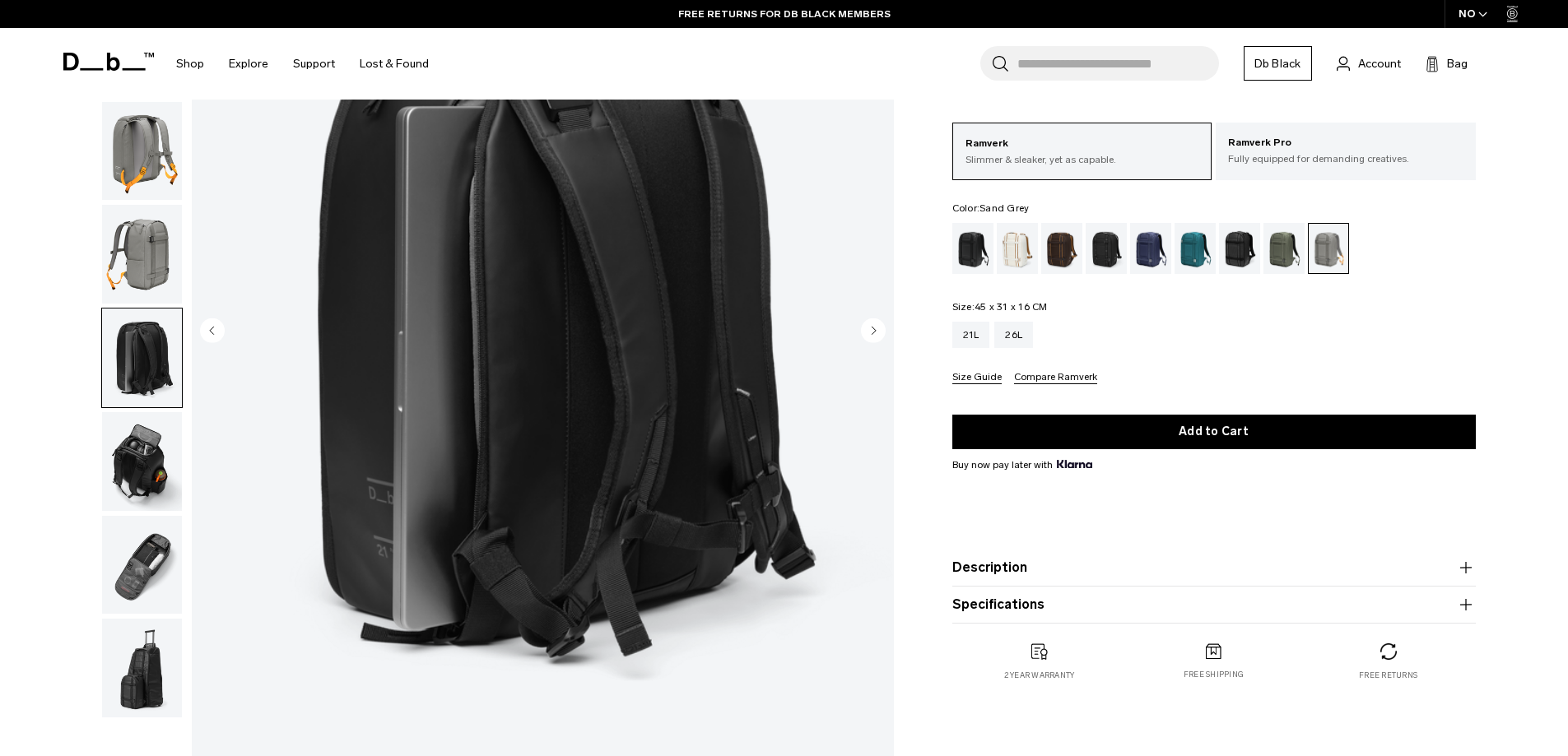
scroll to position [247, 0]
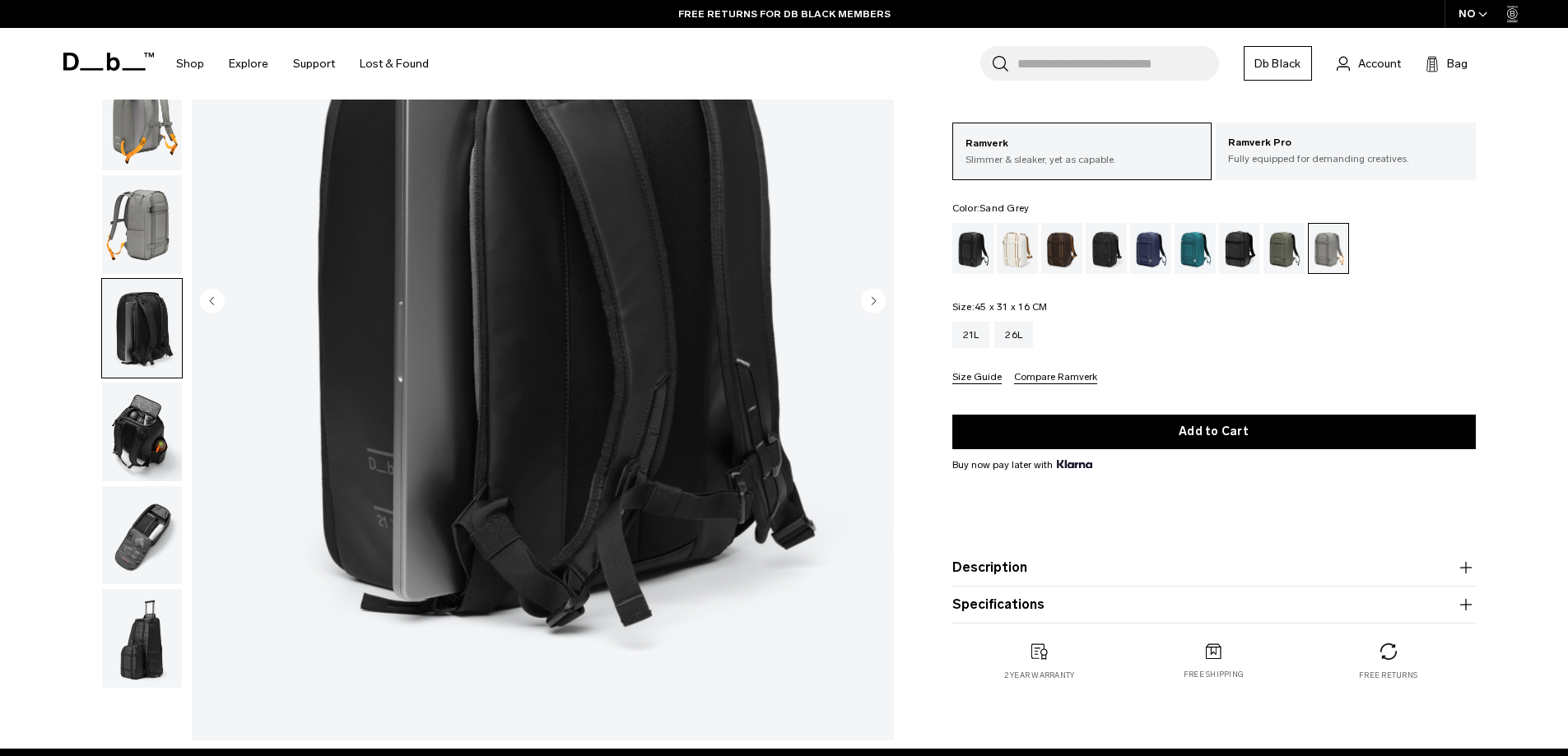
click at [111, 416] on img "button" at bounding box center [141, 432] width 80 height 99
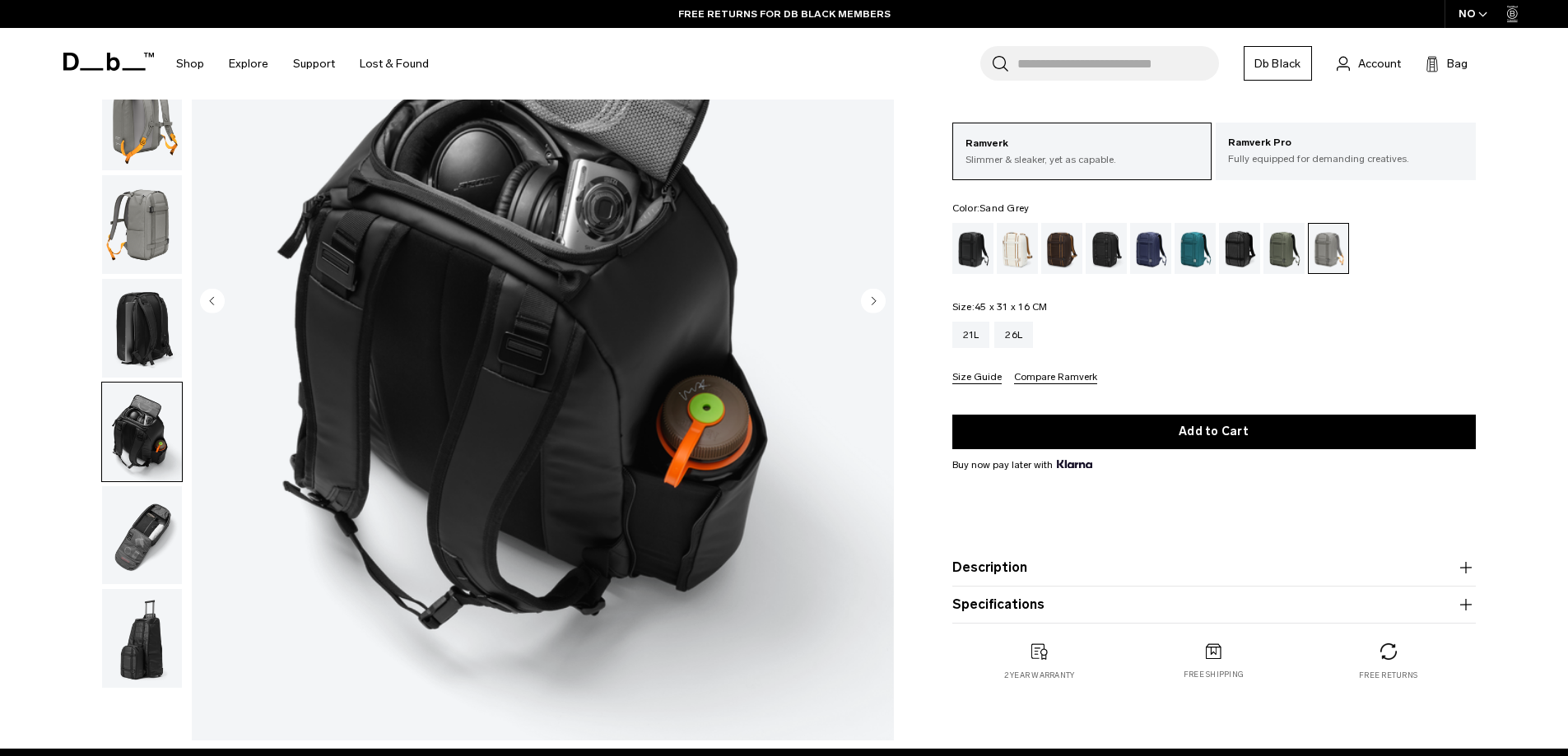
click at [151, 551] on img "button" at bounding box center [141, 536] width 80 height 99
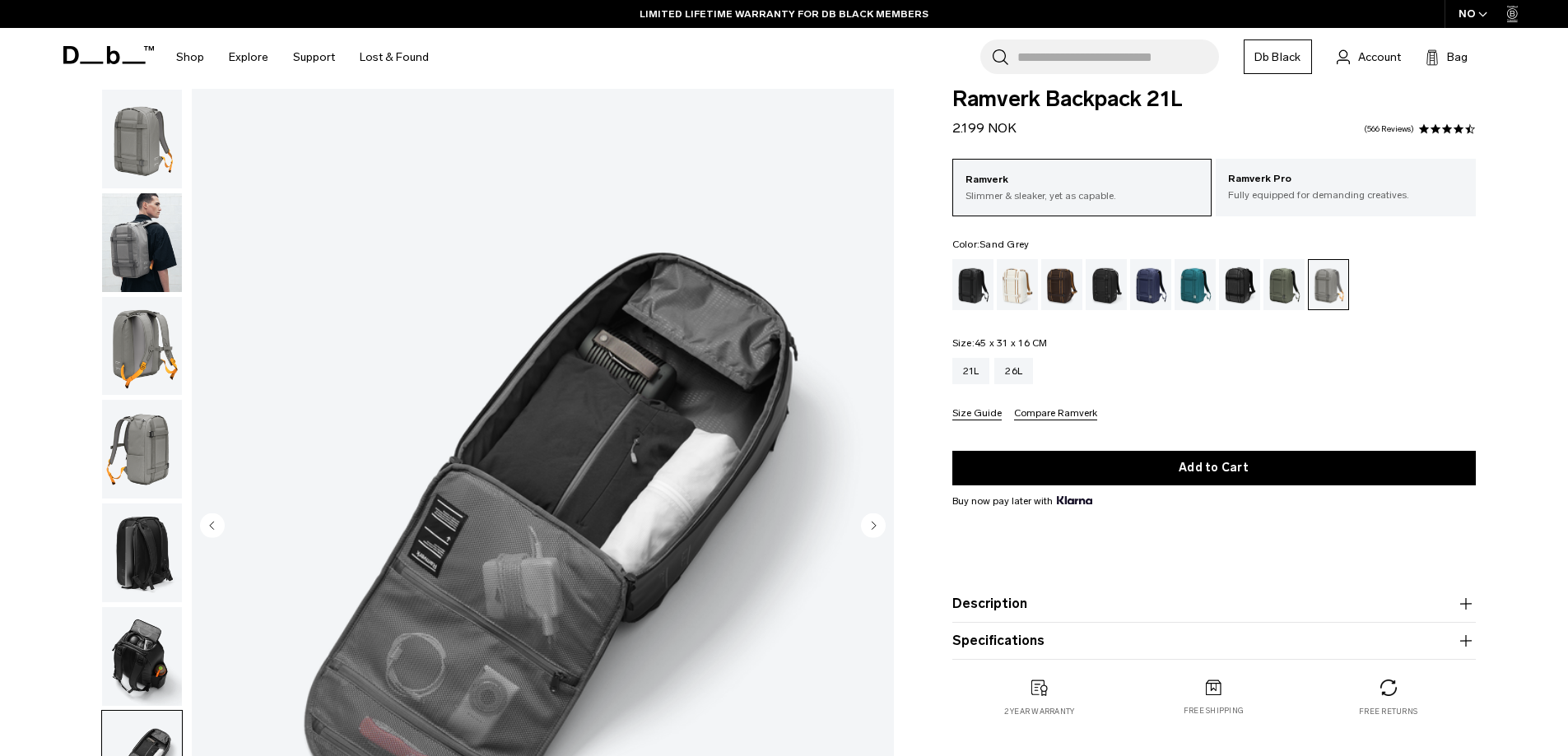
scroll to position [0, 0]
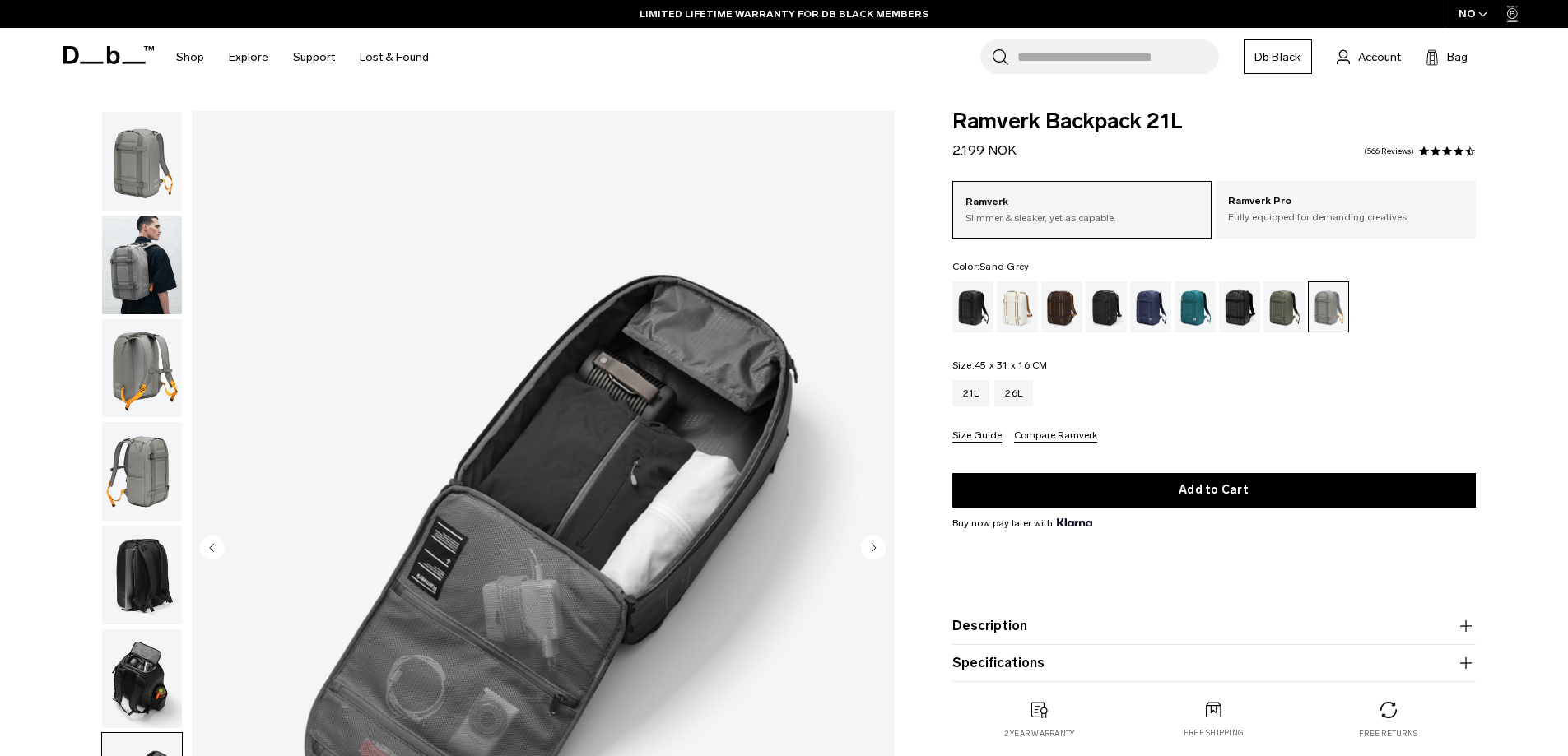
click at [145, 462] on img "button" at bounding box center [141, 471] width 80 height 99
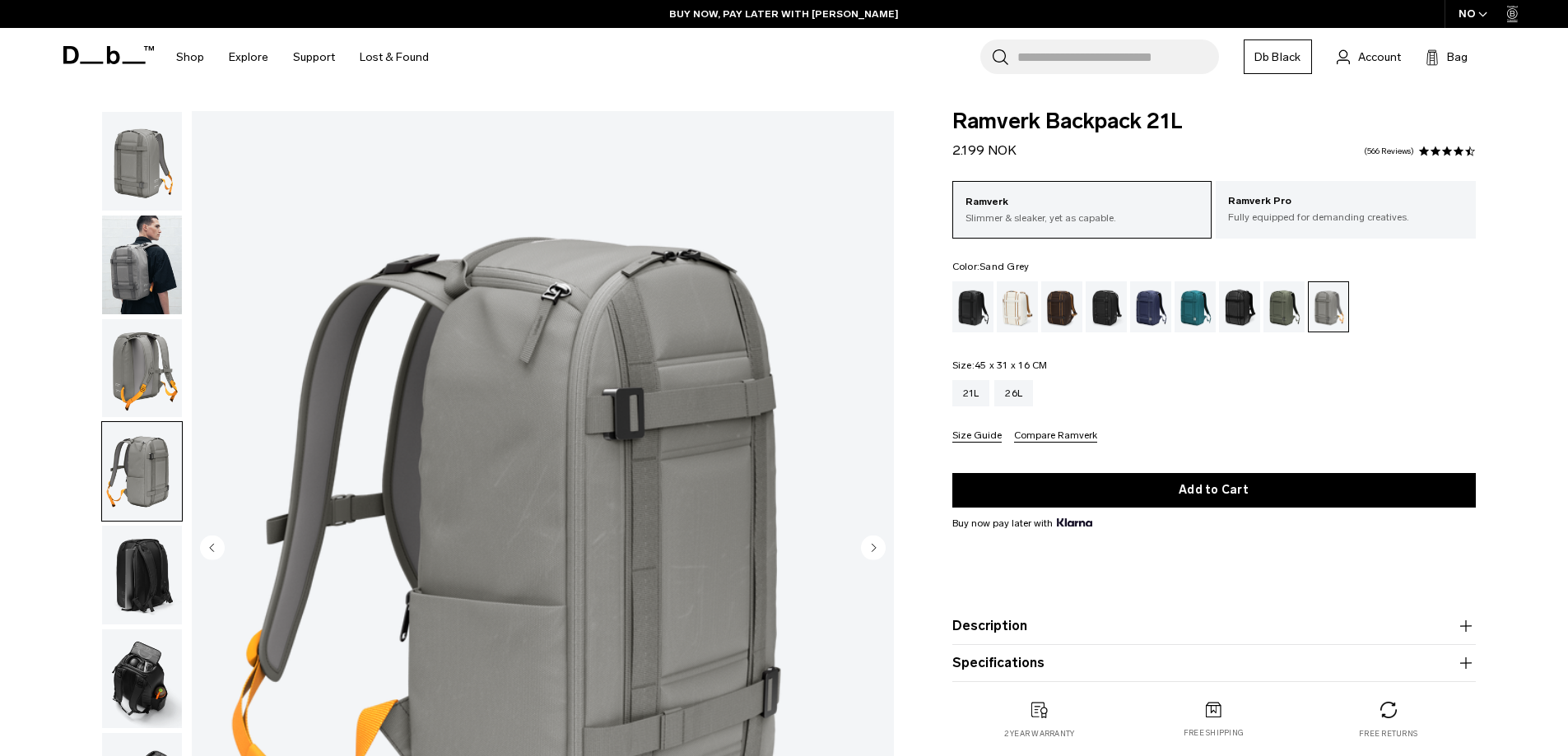
click at [141, 594] on img "button" at bounding box center [141, 575] width 80 height 99
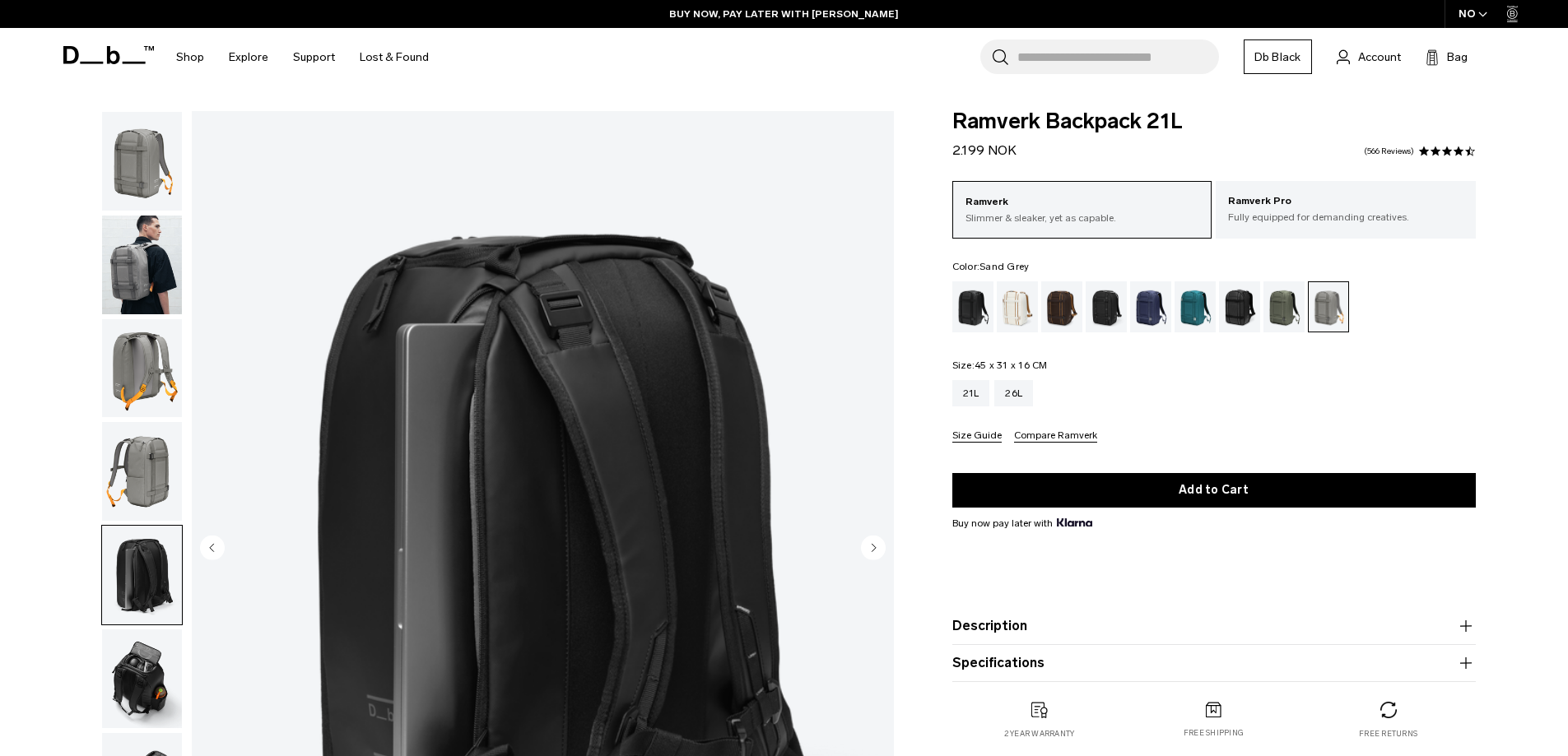
click at [162, 686] on img "button" at bounding box center [141, 679] width 80 height 99
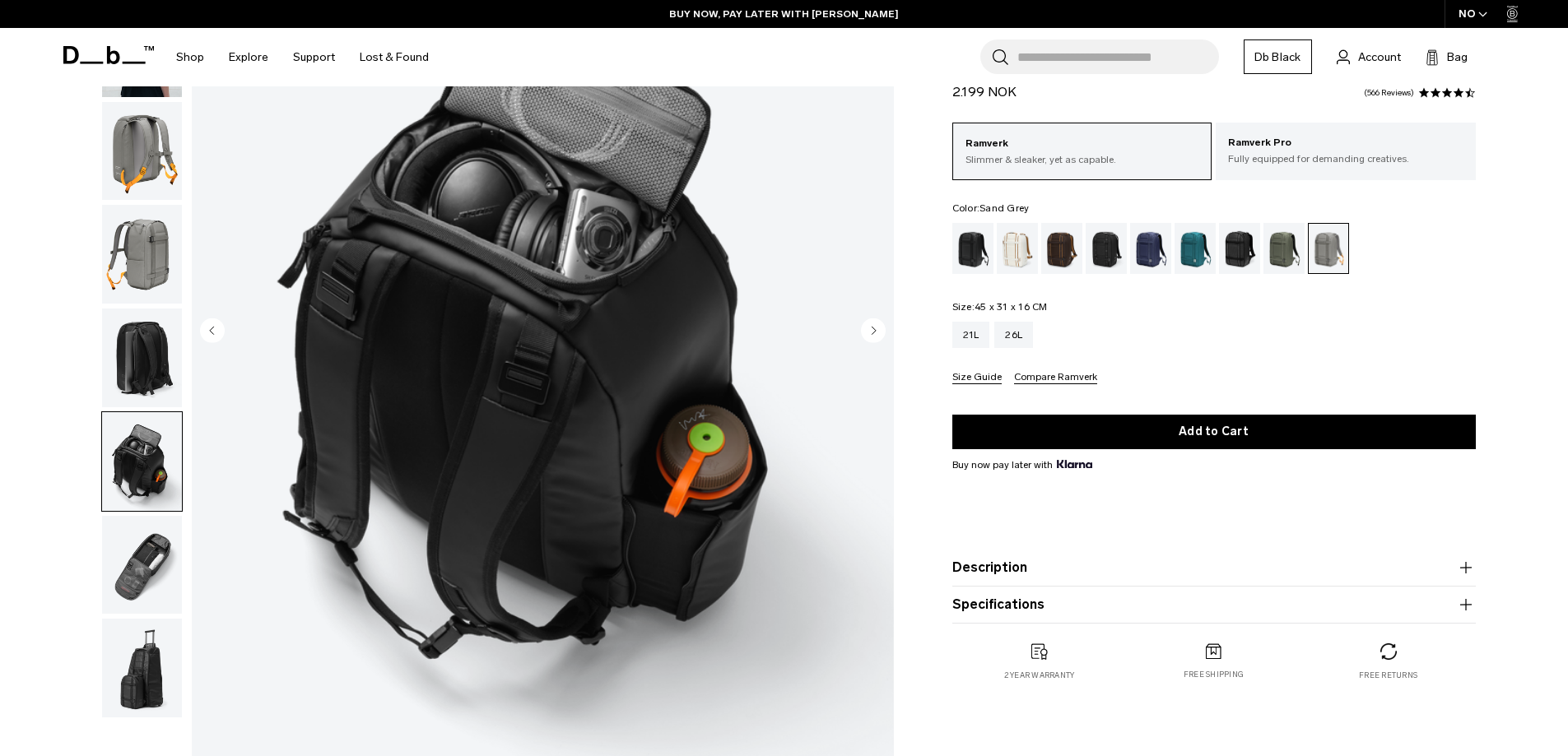
scroll to position [247, 0]
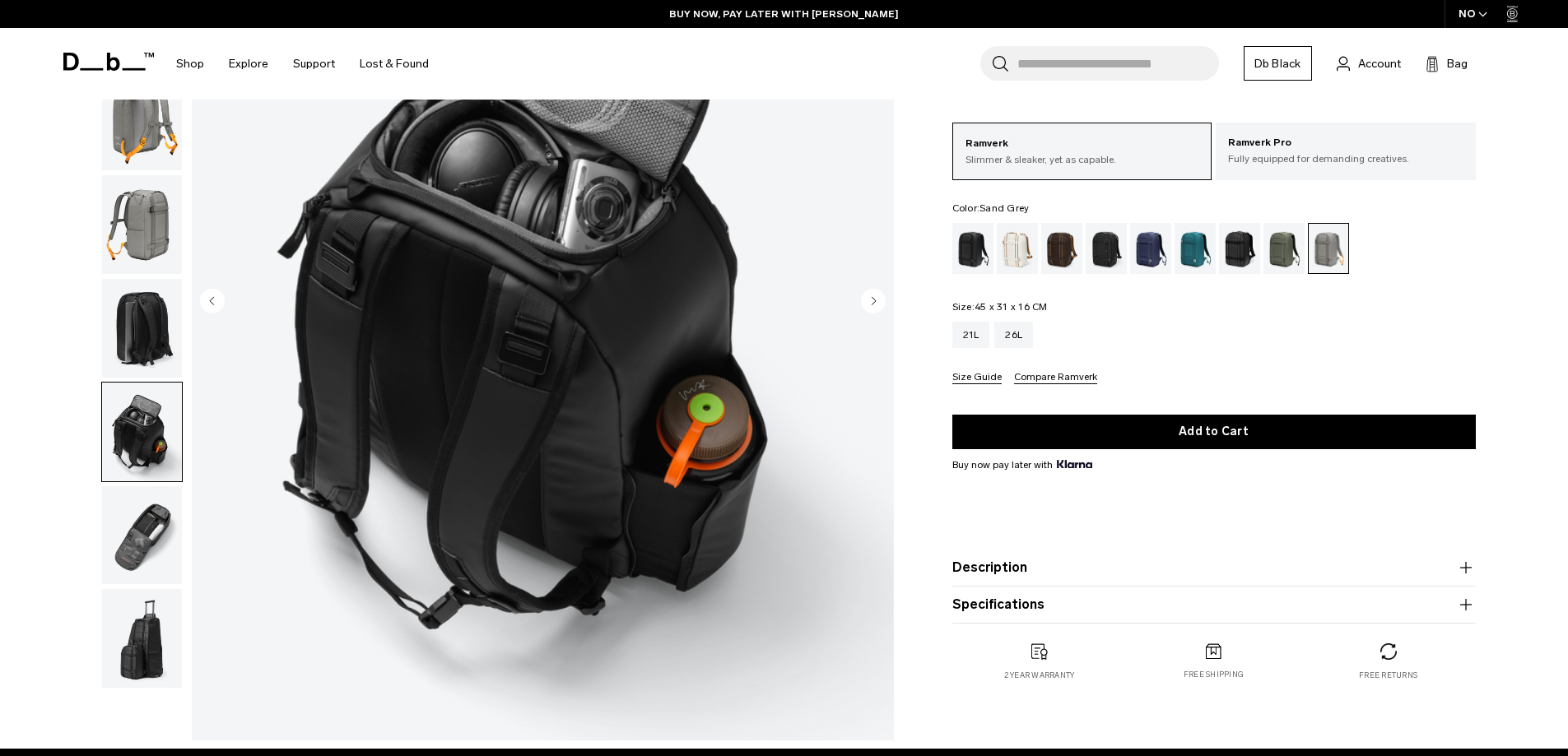
click at [131, 540] on img "button" at bounding box center [141, 536] width 80 height 99
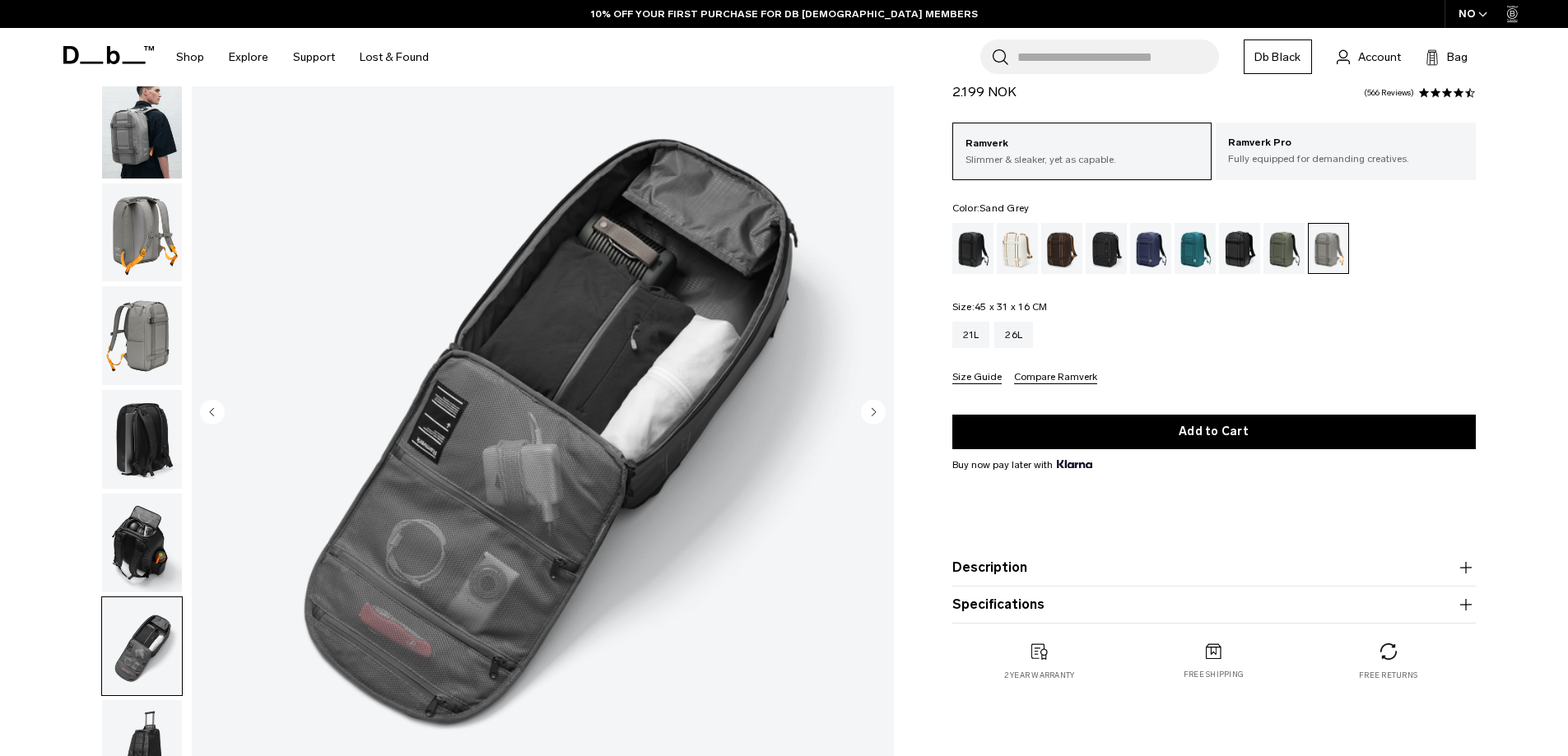
scroll to position [165, 0]
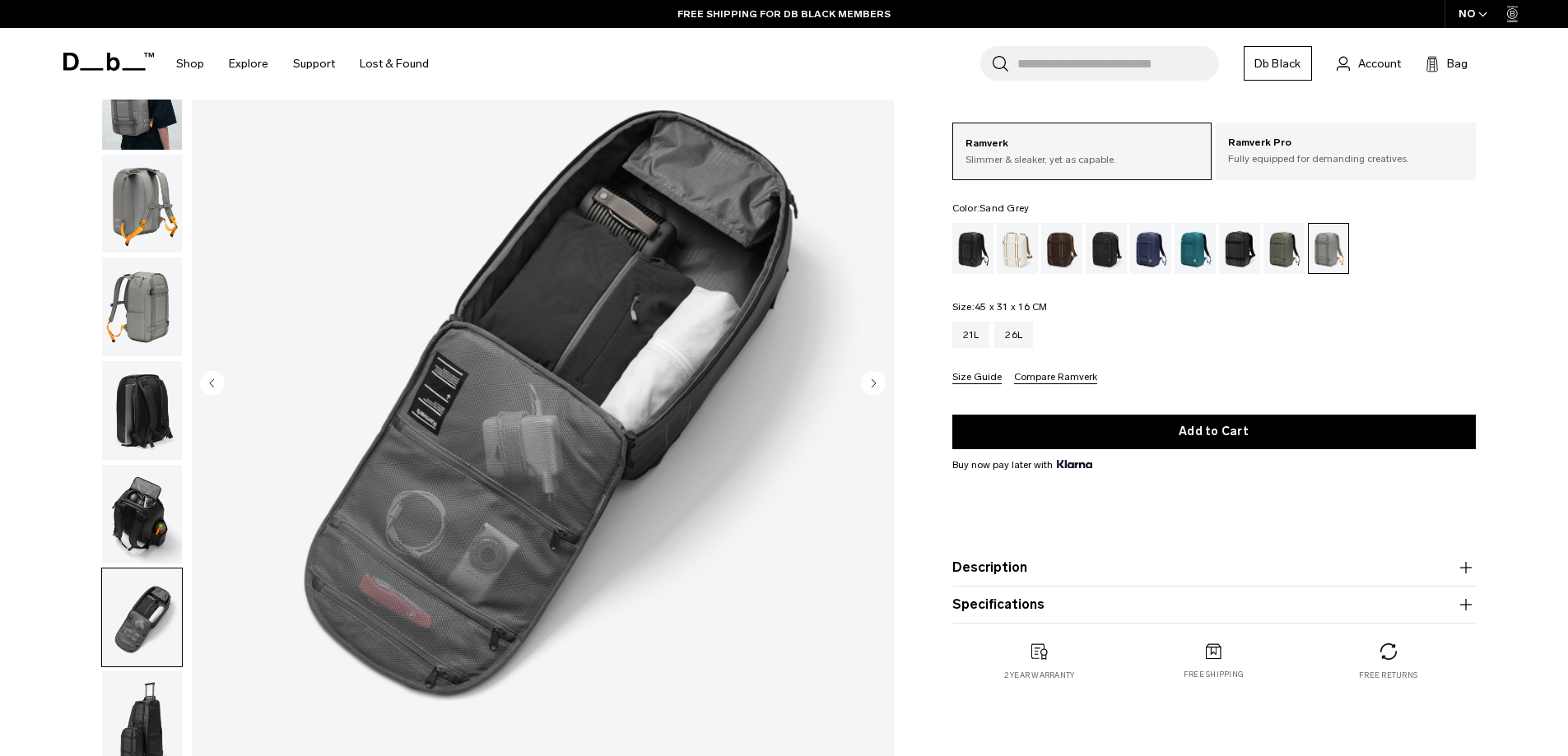
click at [150, 509] on img "button" at bounding box center [141, 514] width 80 height 99
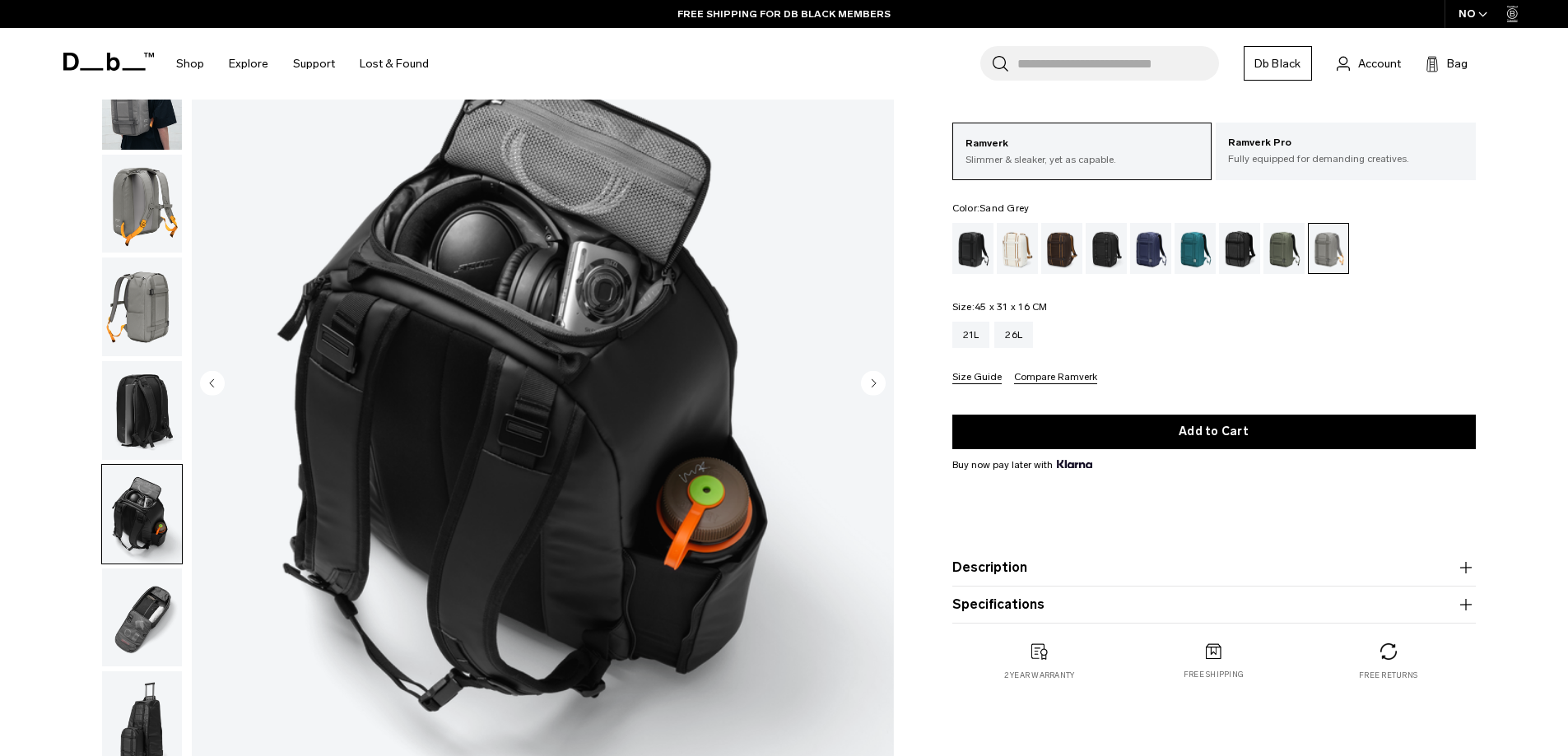
click at [142, 402] on img "button" at bounding box center [141, 411] width 80 height 99
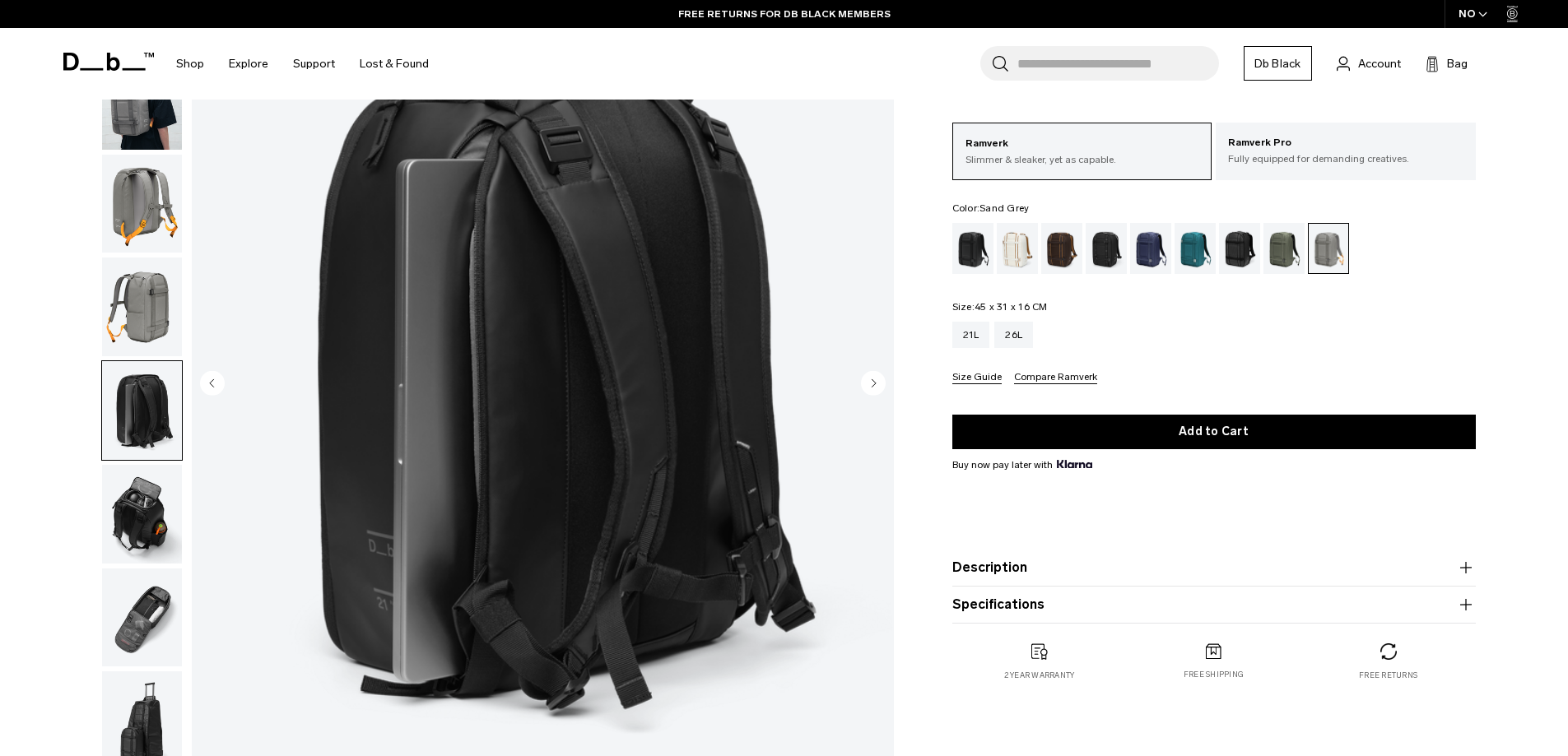
click at [154, 312] on img "button" at bounding box center [141, 307] width 80 height 99
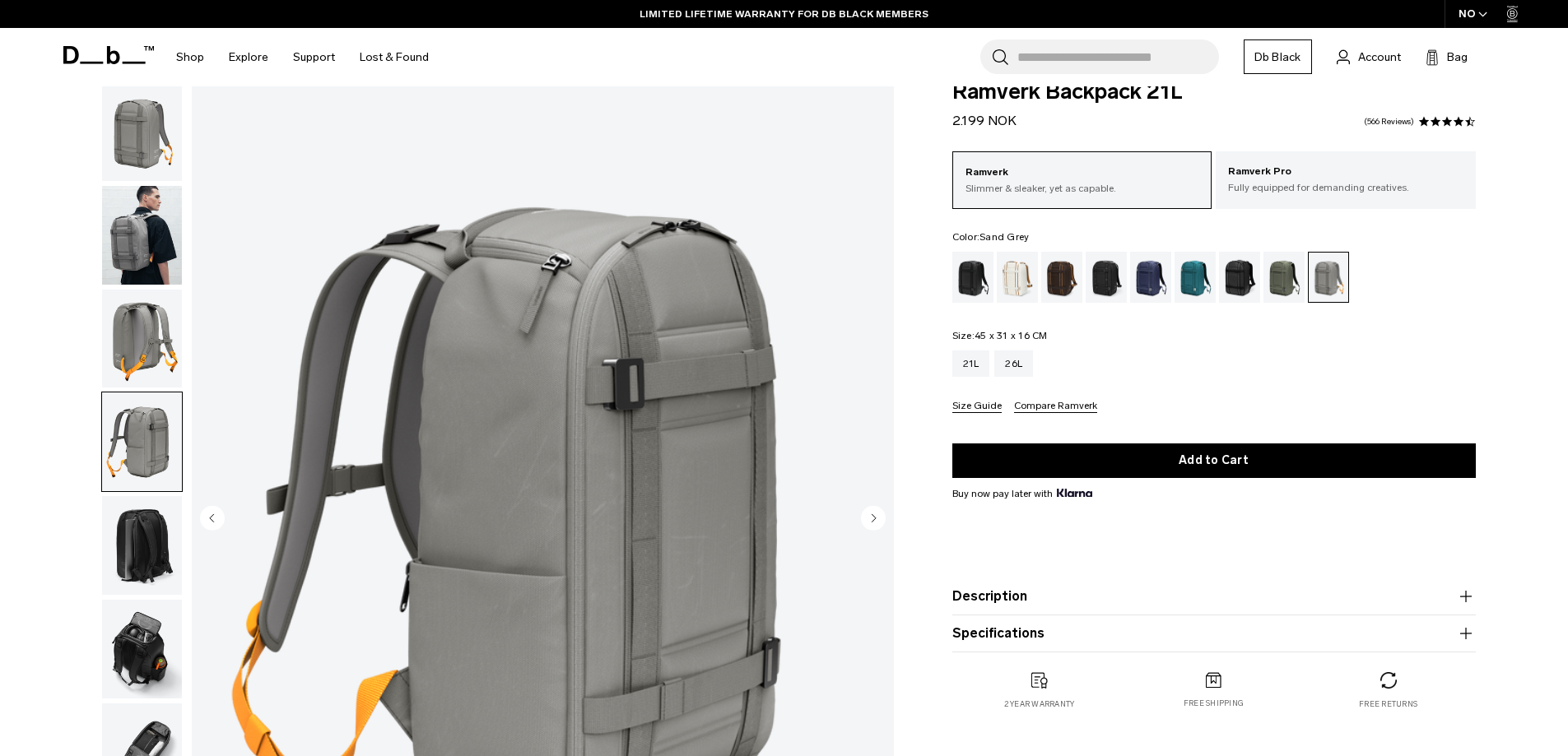
scroll to position [0, 0]
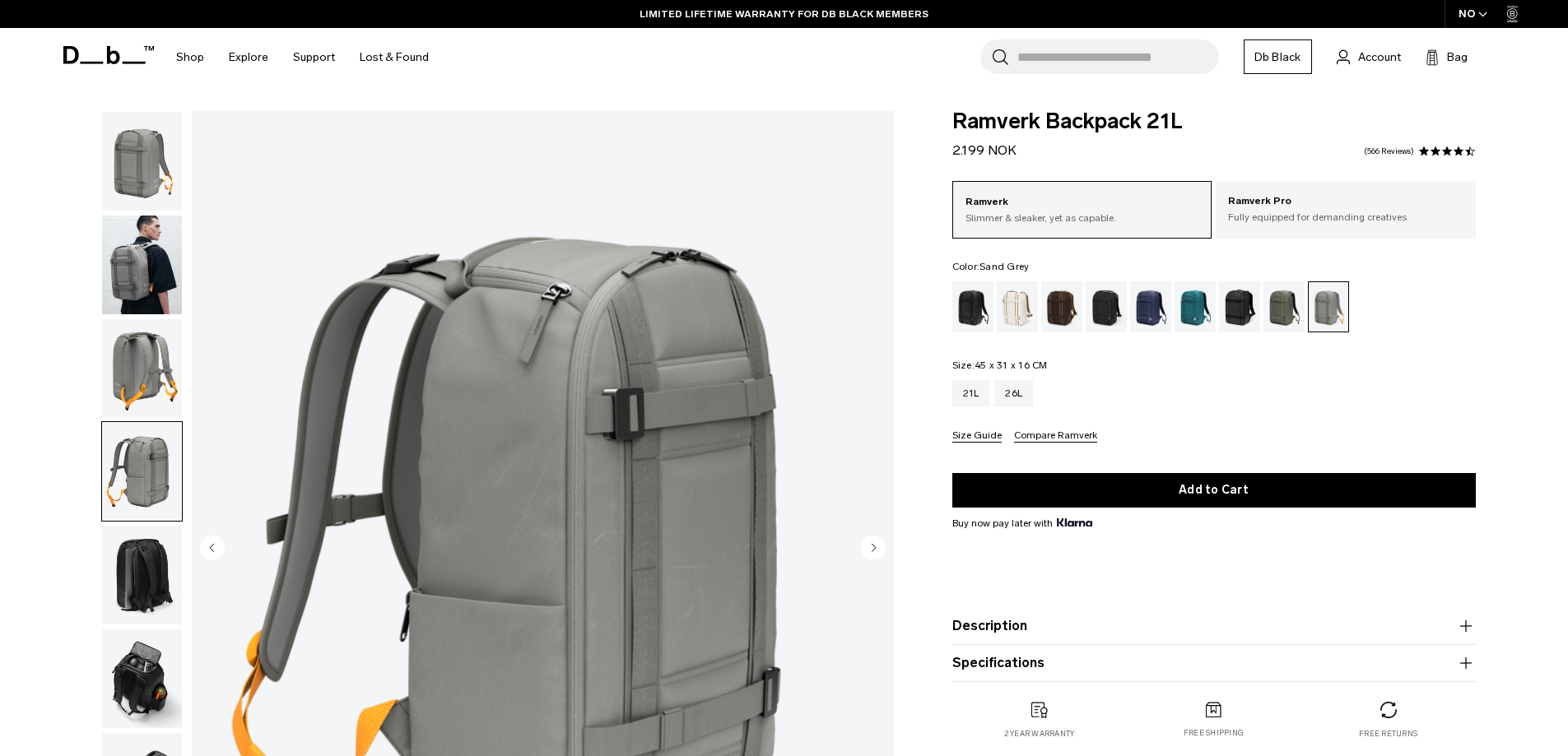
click at [167, 180] on img "button" at bounding box center [141, 161] width 80 height 99
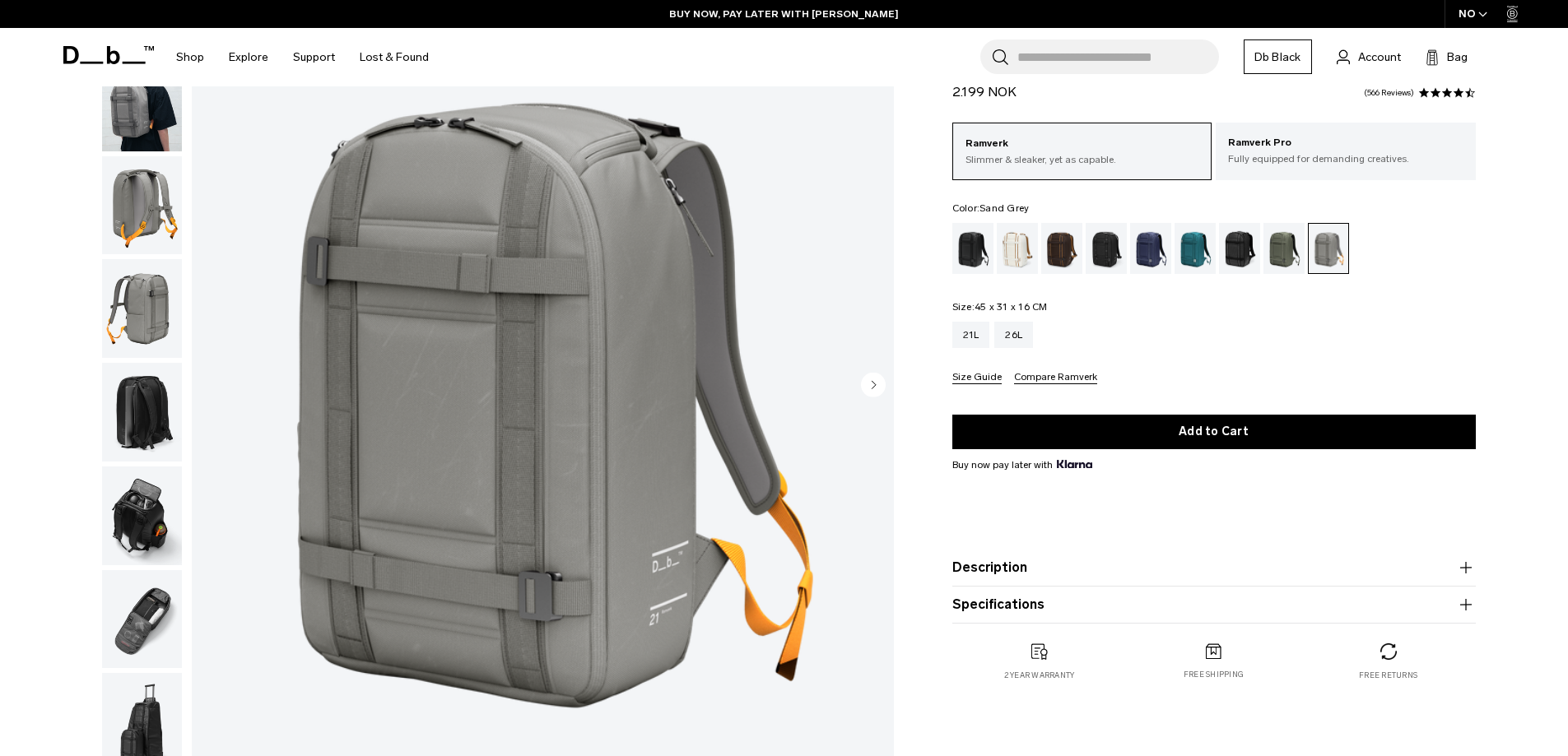
scroll to position [165, 0]
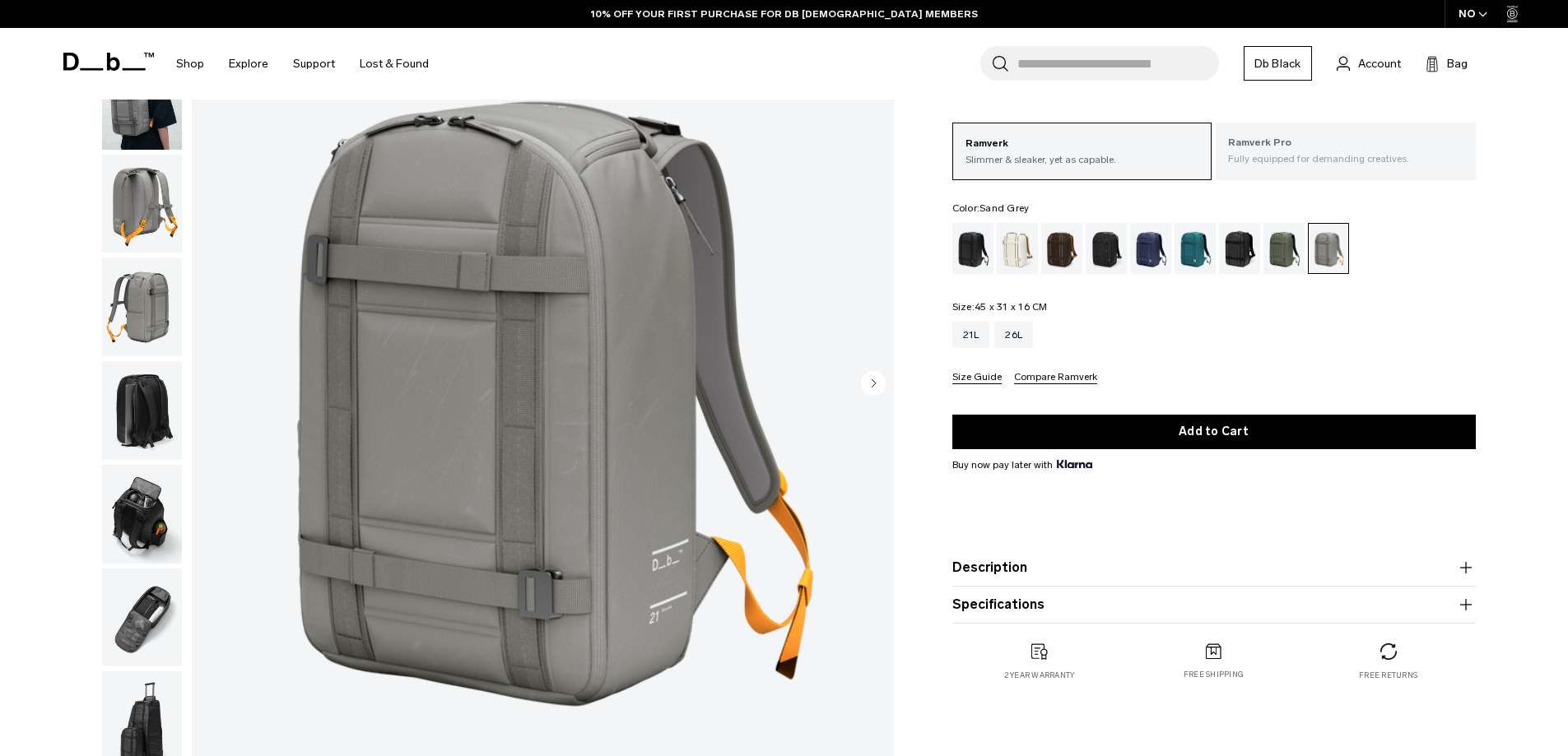
click at [1340, 166] on div "Ramverk Pro Fully equipped for demanding creatives." at bounding box center [1346, 150] width 260 height 56
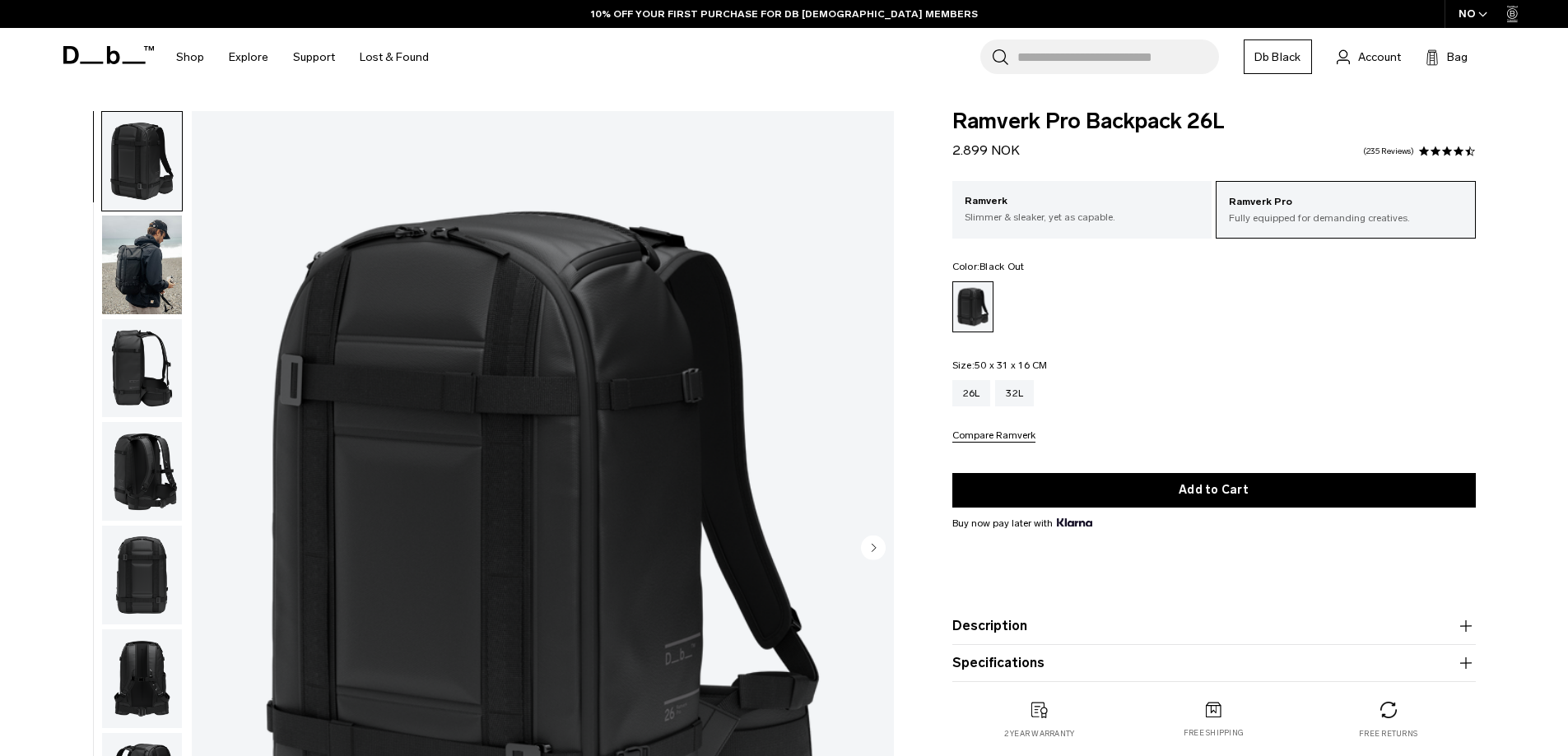
click at [869, 553] on circle "Next slide" at bounding box center [873, 546] width 25 height 25
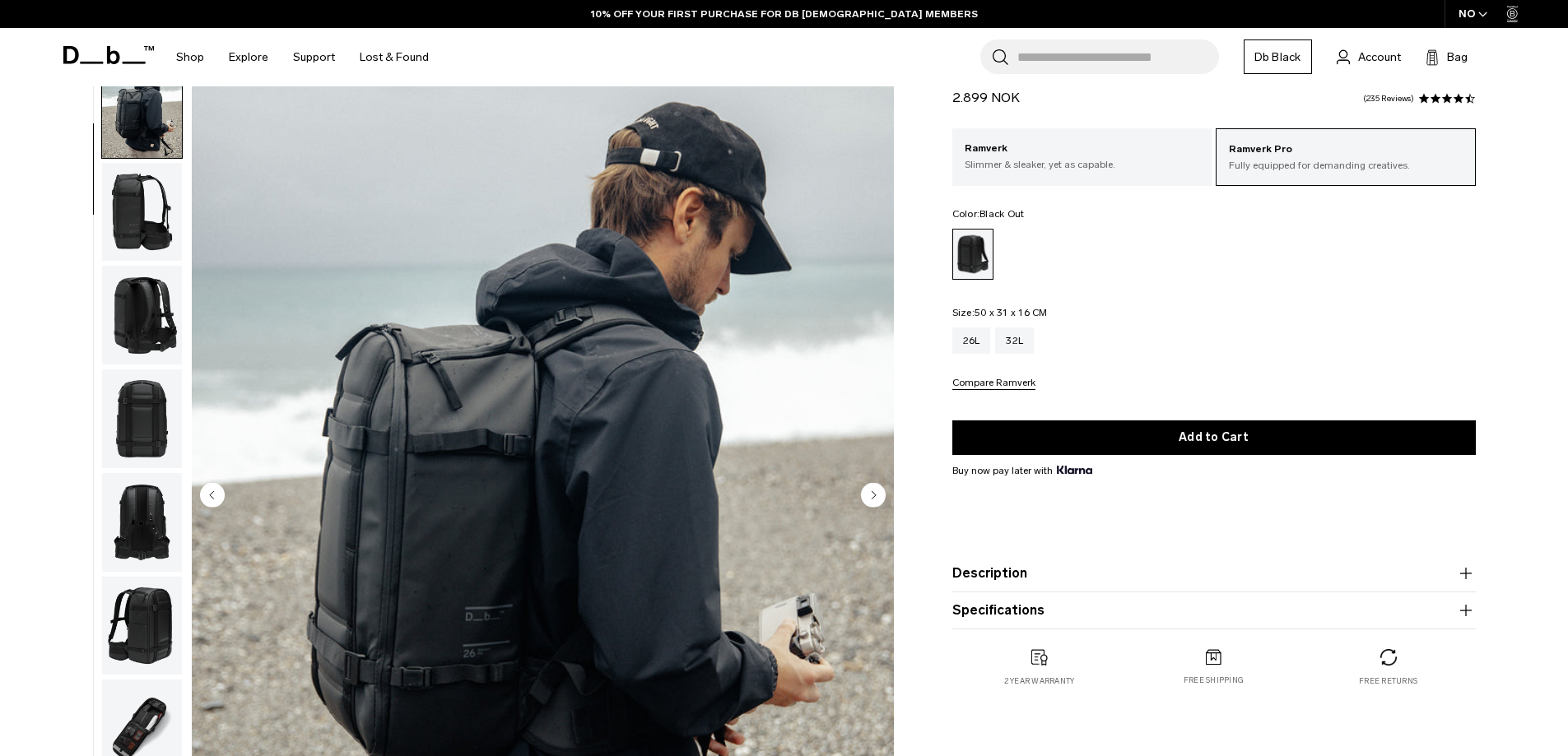
scroll to position [82, 0]
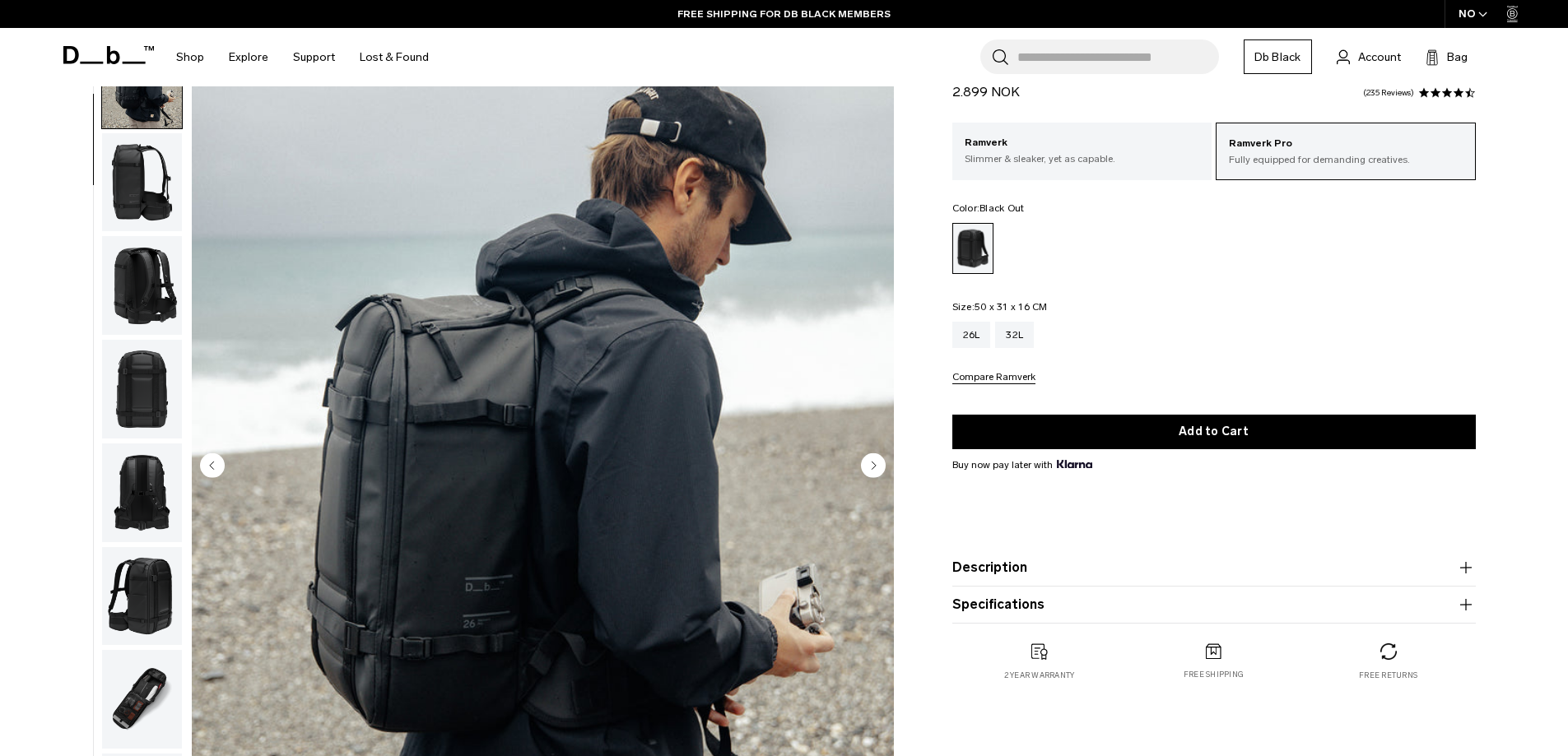
click at [884, 465] on circle "Next slide" at bounding box center [873, 464] width 25 height 25
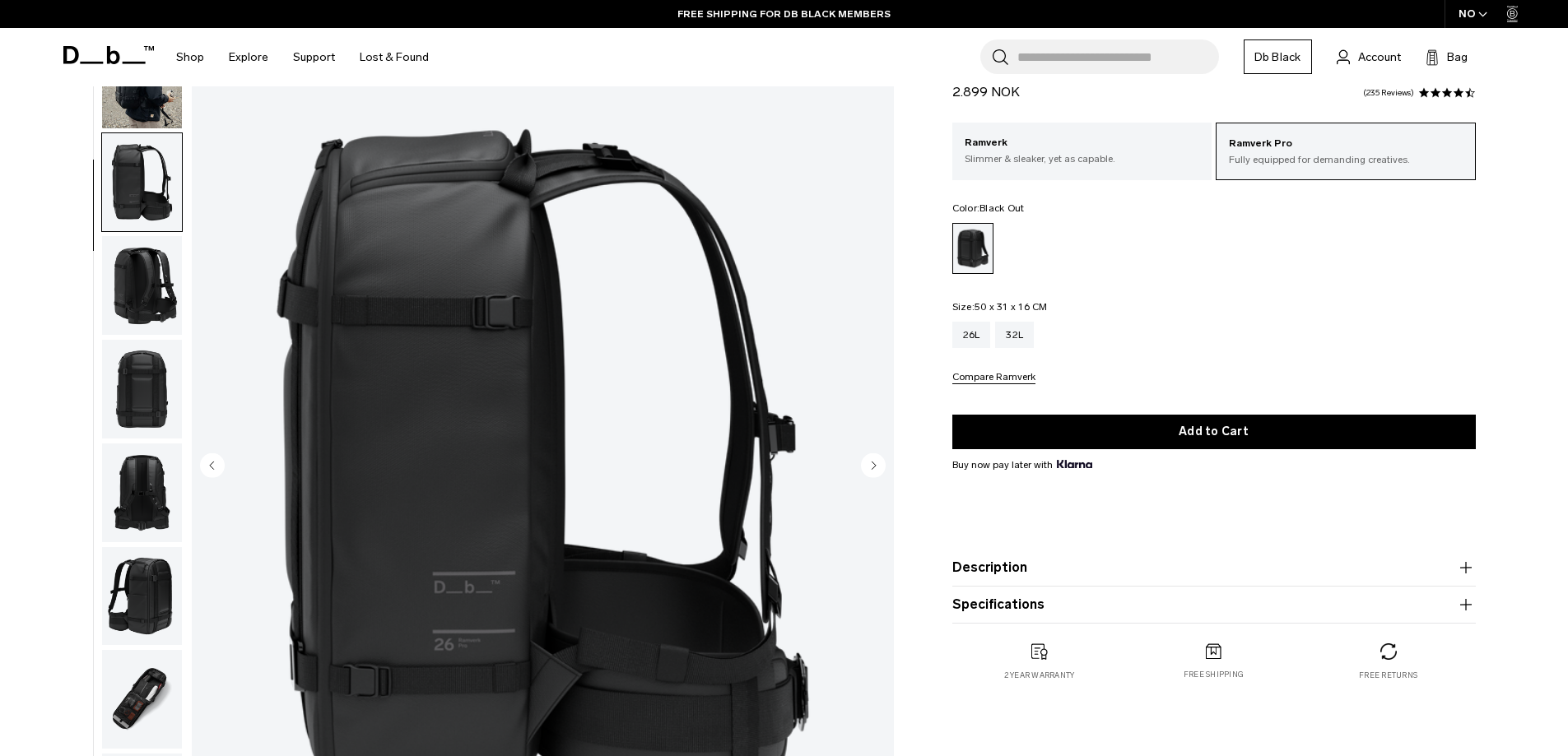
scroll to position [208, 0]
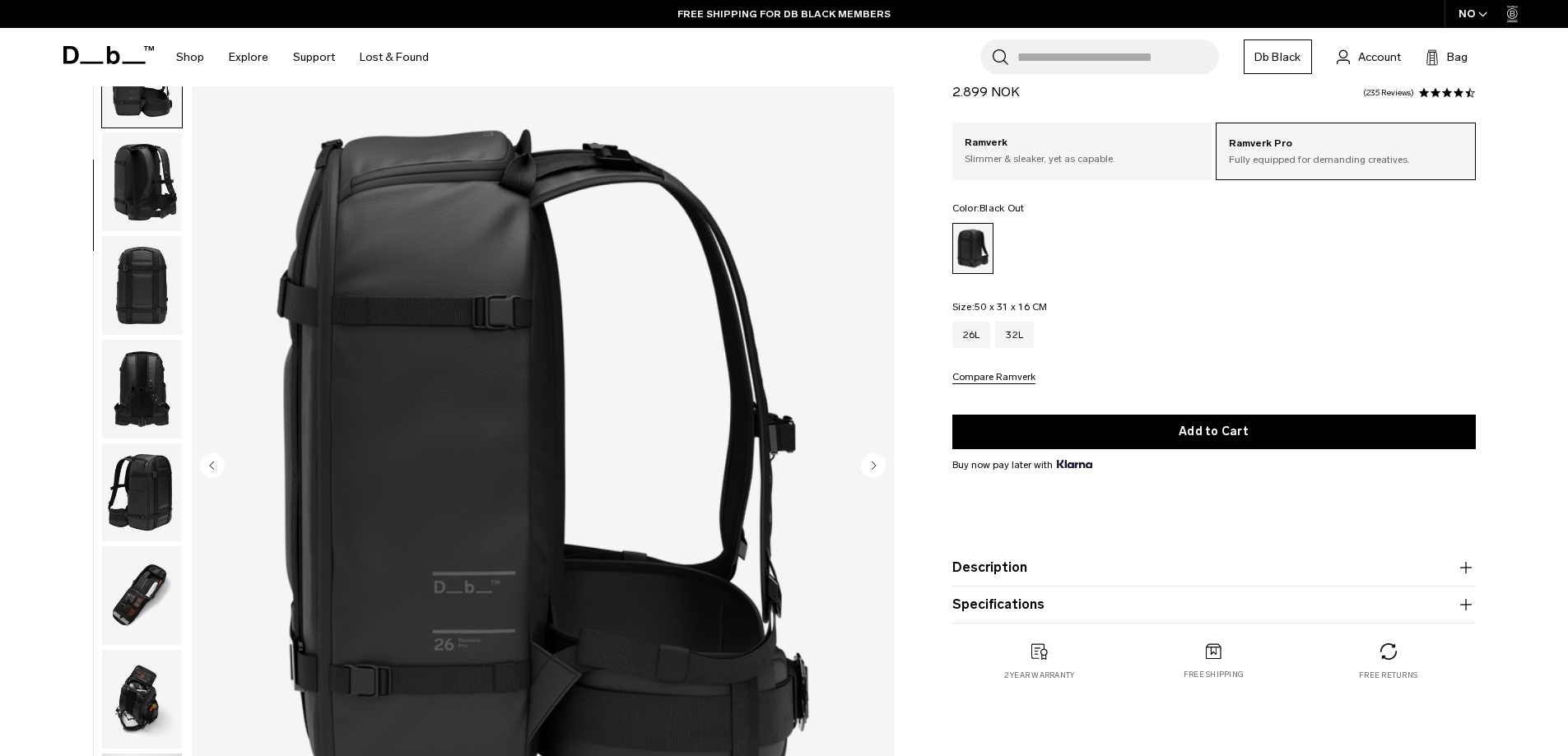
click at [876, 467] on circle "Next slide" at bounding box center [873, 464] width 25 height 25
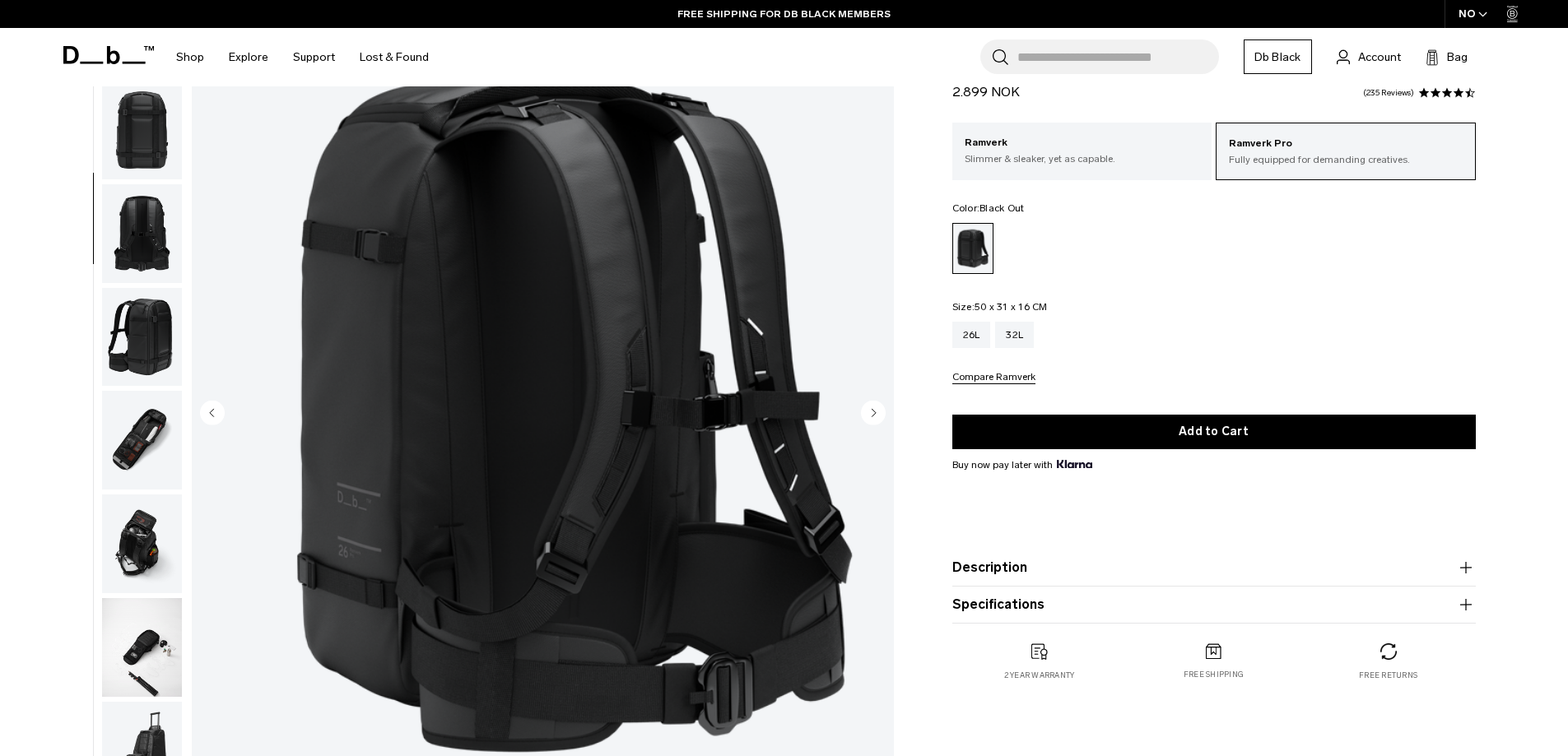
scroll to position [165, 0]
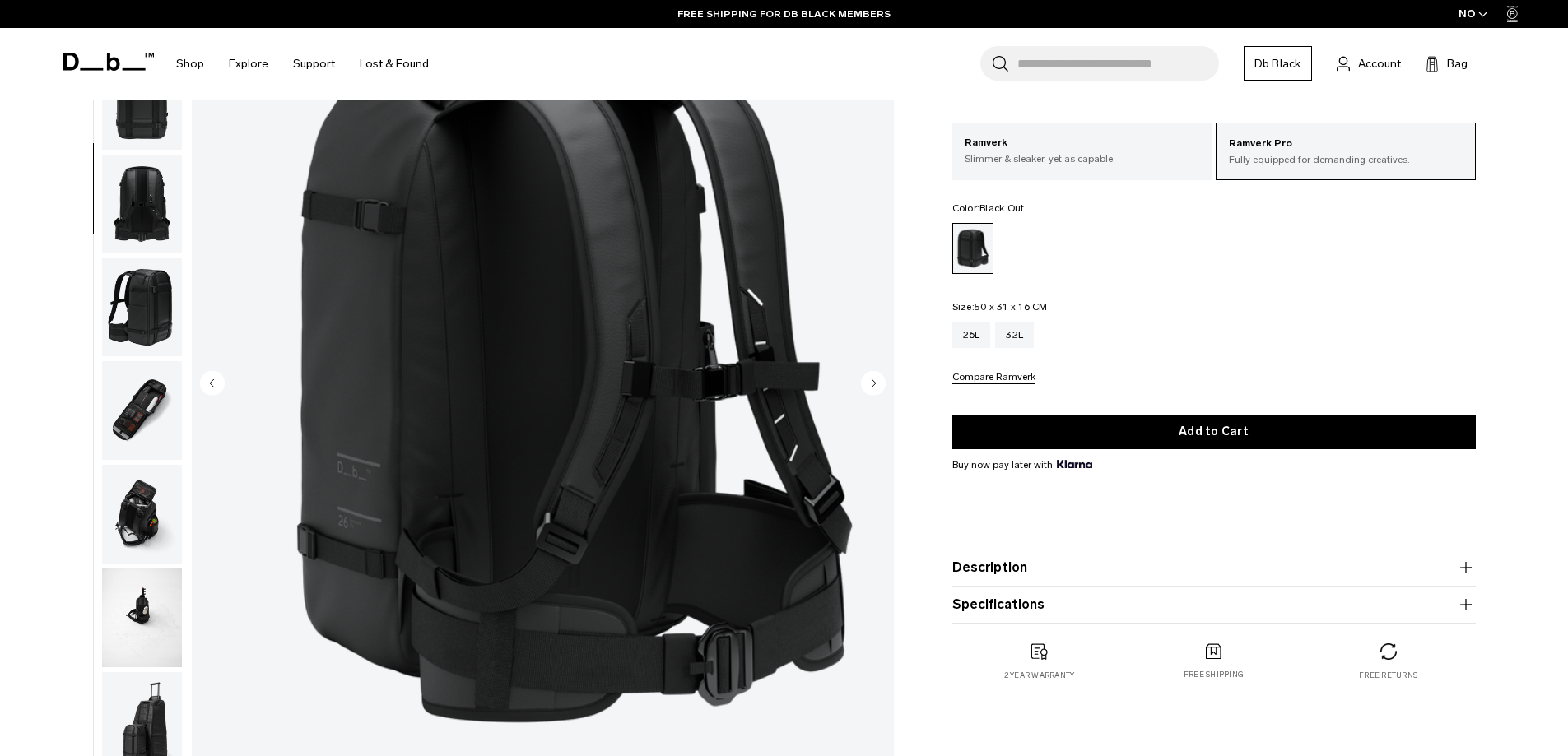
click at [875, 382] on icon "Next slide" at bounding box center [874, 382] width 4 height 7
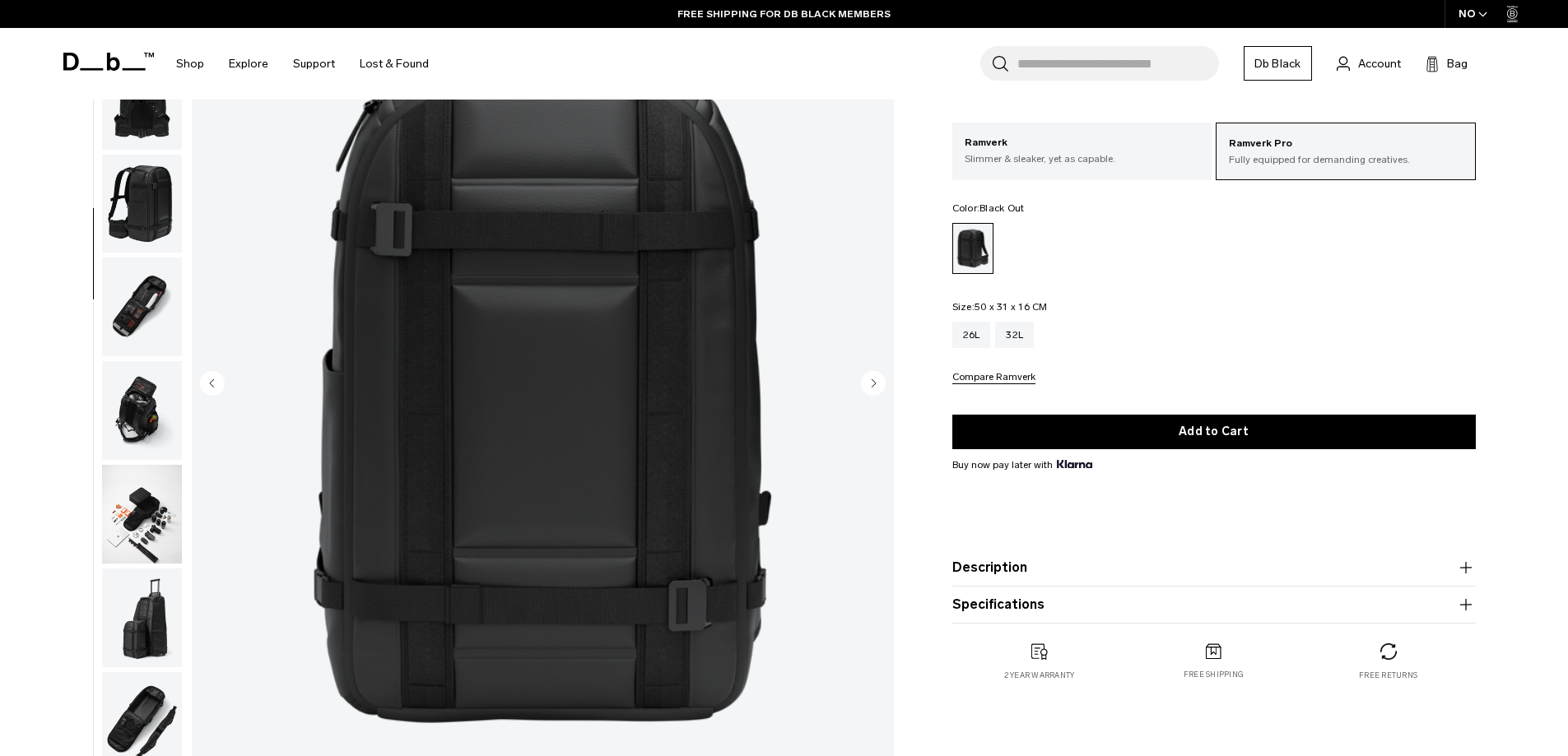
click at [875, 382] on icon "Next slide" at bounding box center [874, 382] width 4 height 7
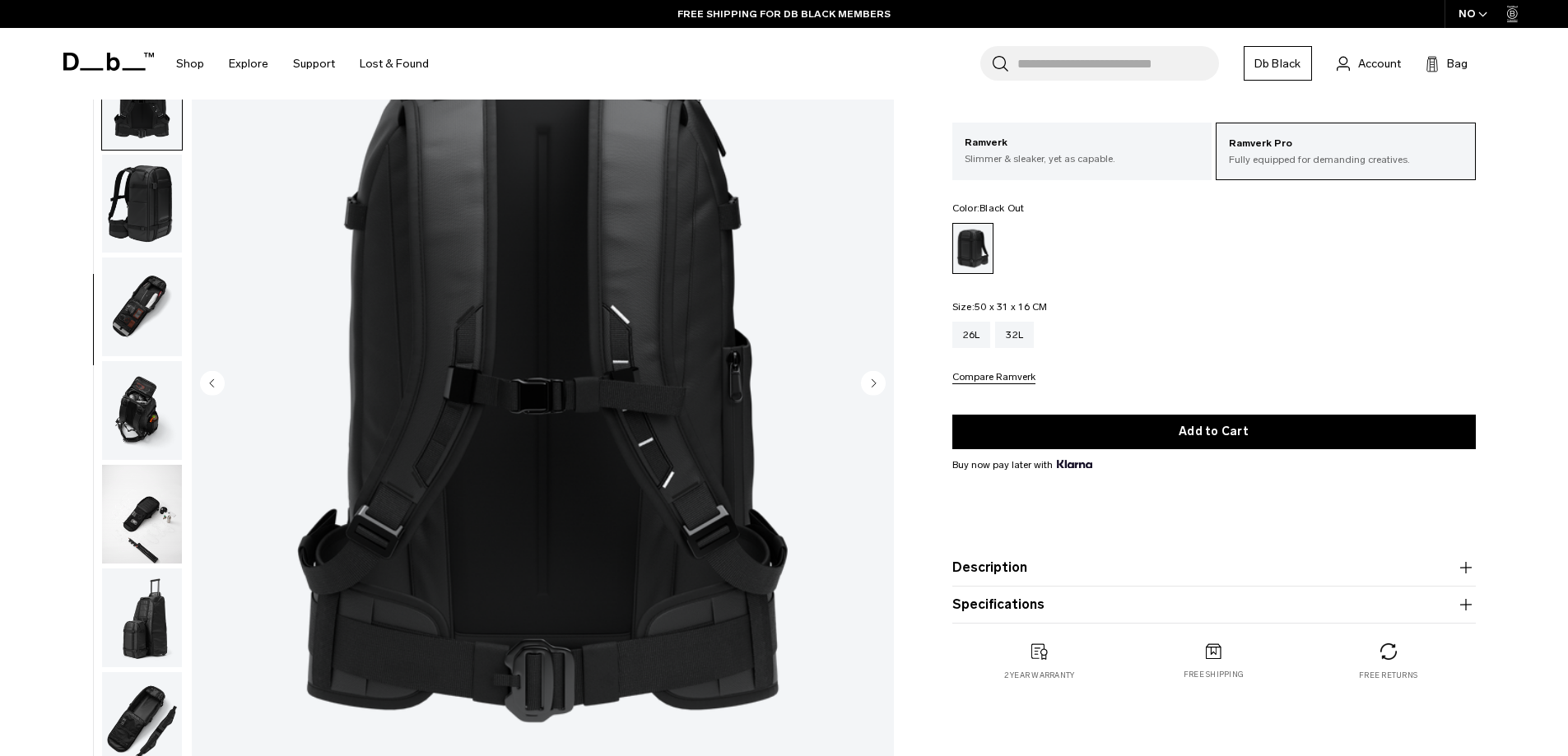
scroll to position [465, 0]
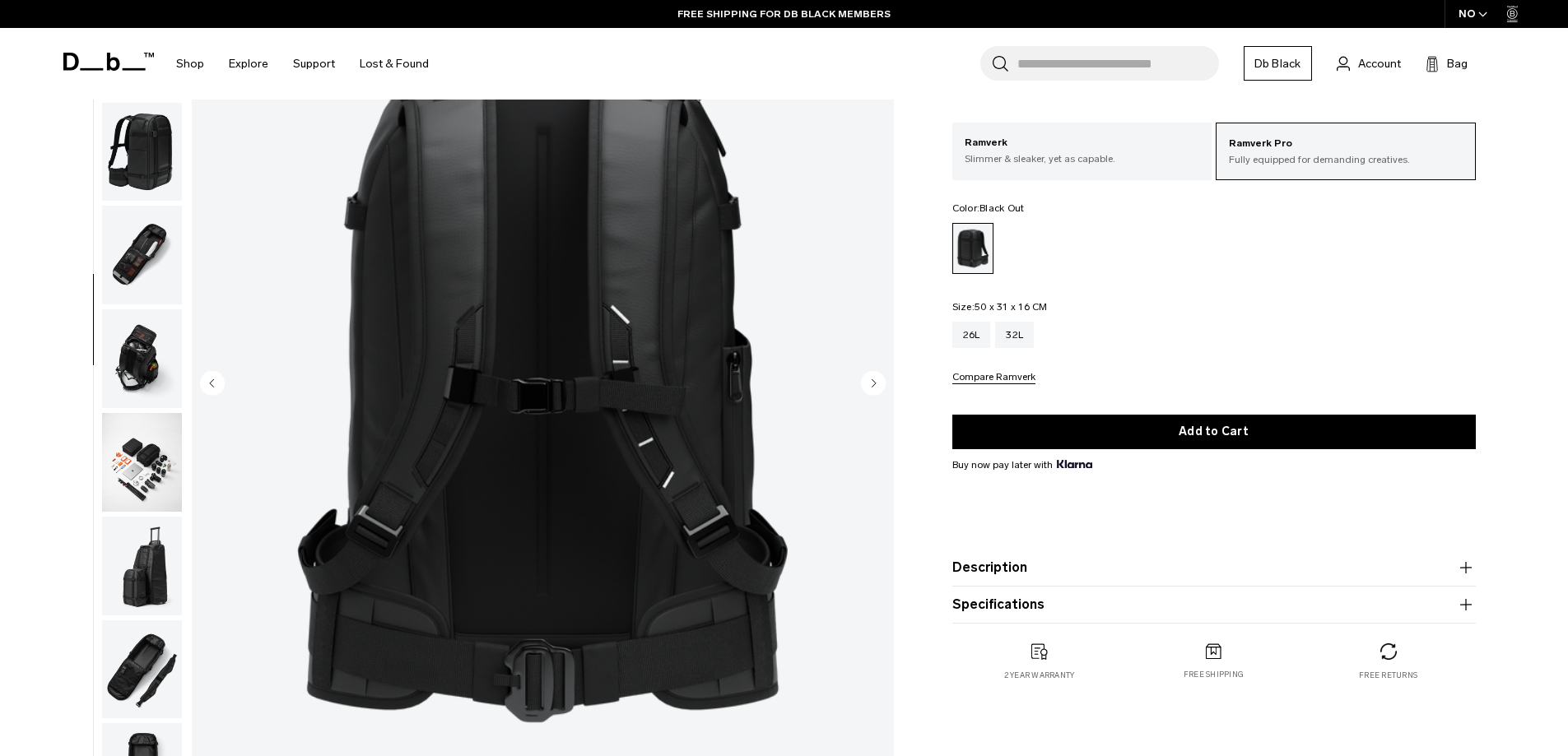
click at [875, 382] on icon "Next slide" at bounding box center [874, 382] width 4 height 7
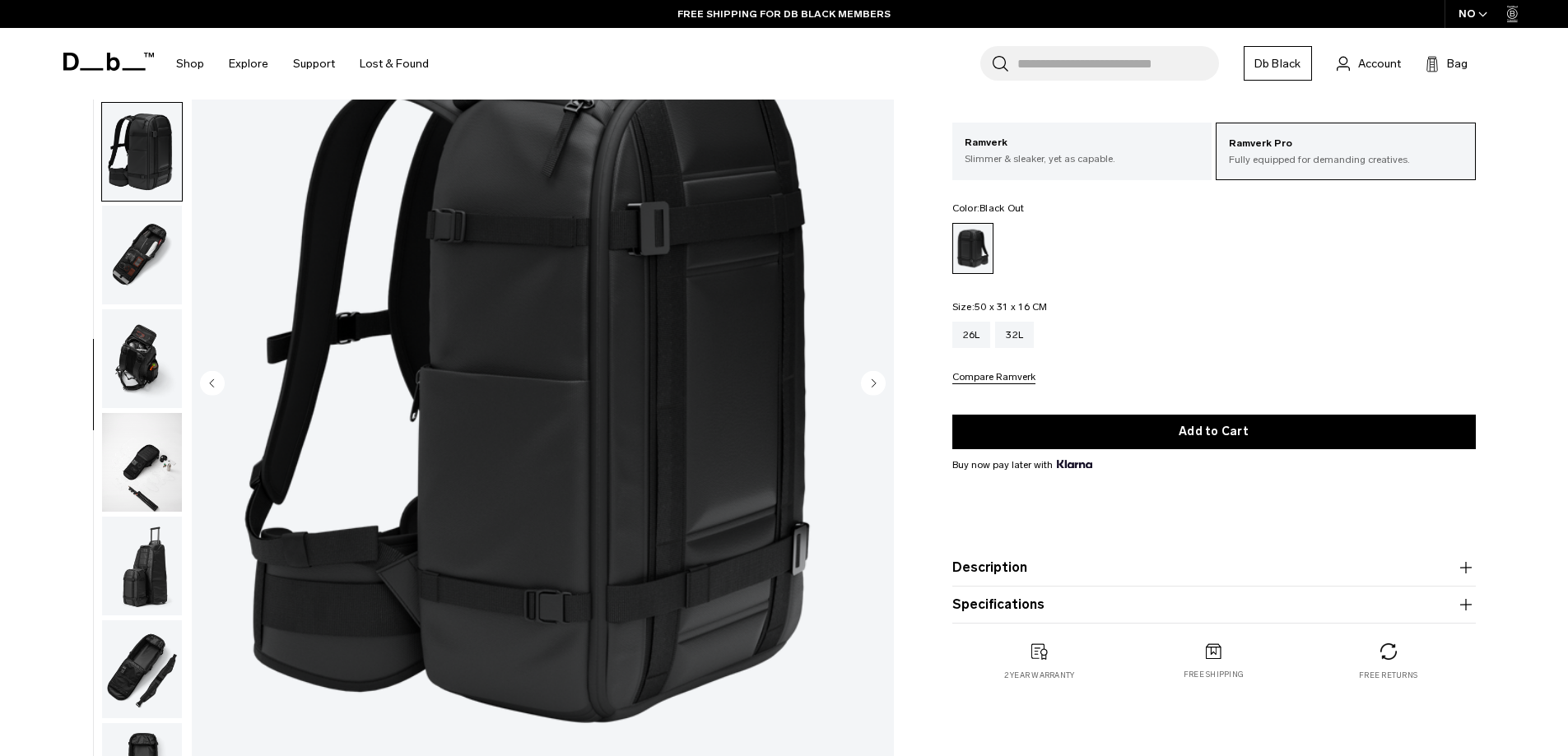
click at [875, 382] on icon "Next slide" at bounding box center [874, 382] width 4 height 7
